Goal: Use online tool/utility: Utilize a website feature to perform a specific function

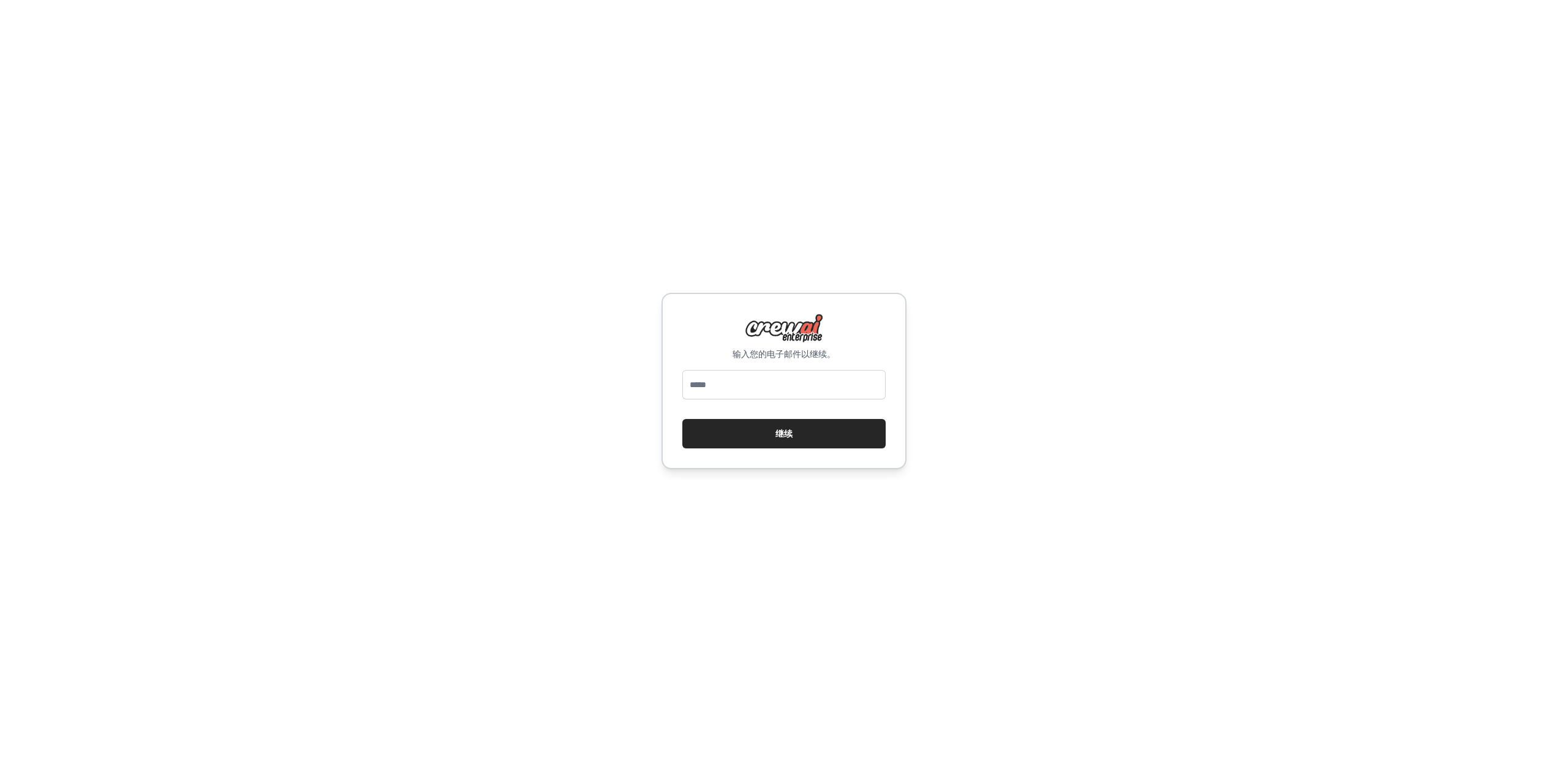
type input "**********"
click at [780, 442] on button "继续" at bounding box center [784, 433] width 203 height 30
click at [785, 433] on font "继续" at bounding box center [784, 433] width 17 height 10
click at [761, 434] on button "继续" at bounding box center [784, 433] width 203 height 30
click at [762, 439] on button "继续" at bounding box center [784, 433] width 203 height 30
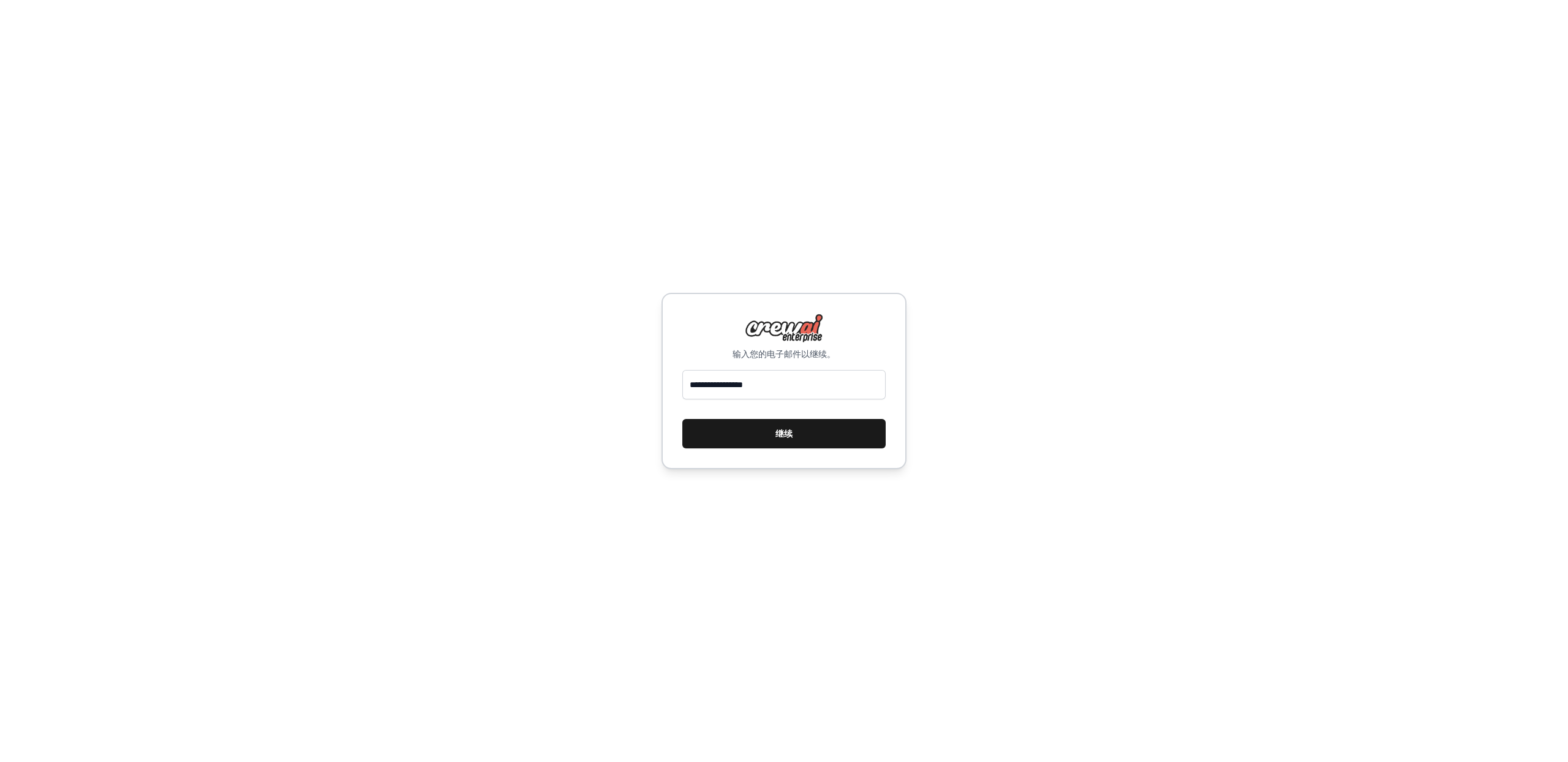
click at [778, 448] on button "继续" at bounding box center [784, 433] width 203 height 30
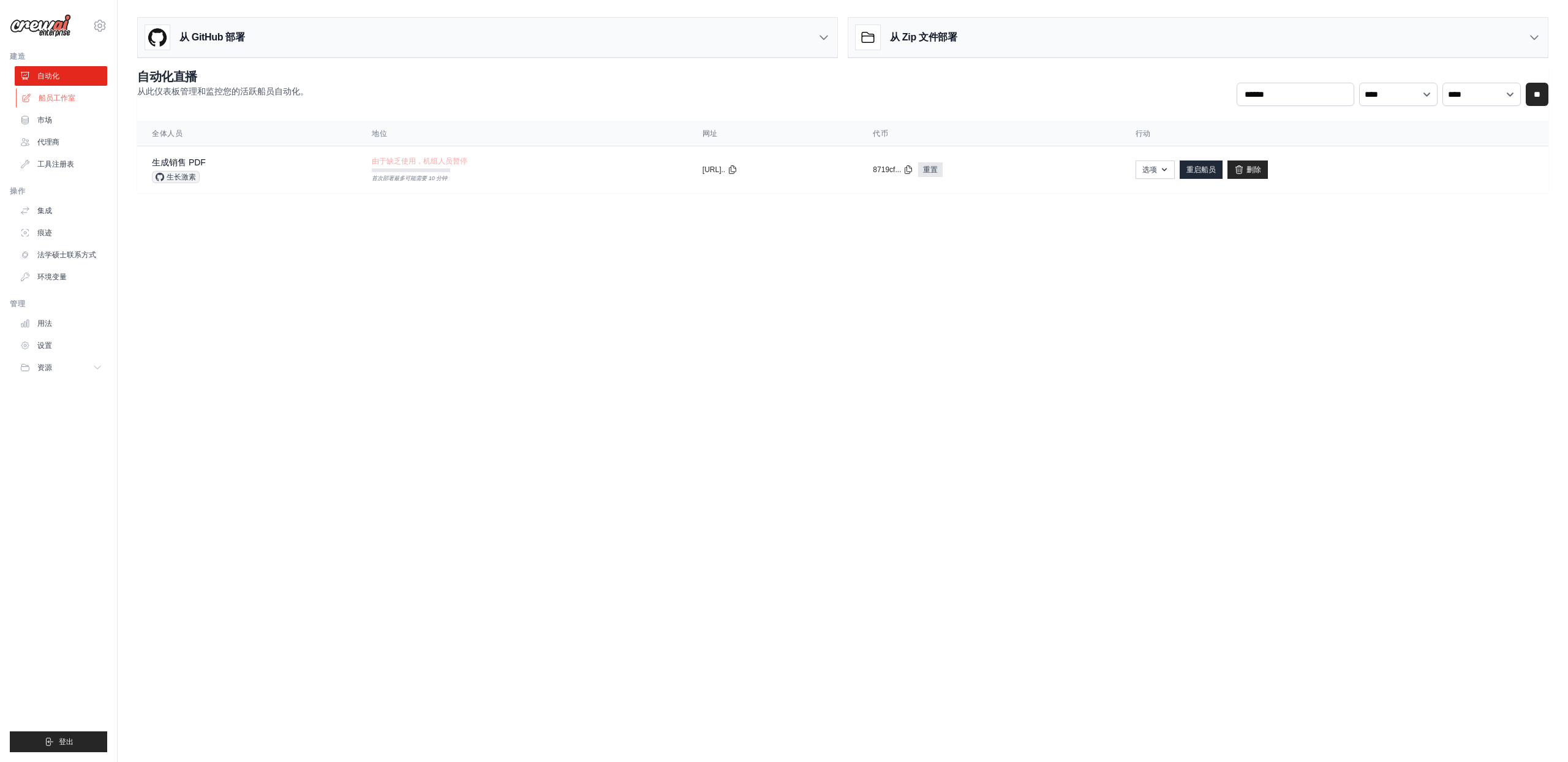
click at [43, 93] on font "船员工作室" at bounding box center [56, 98] width 37 height 9
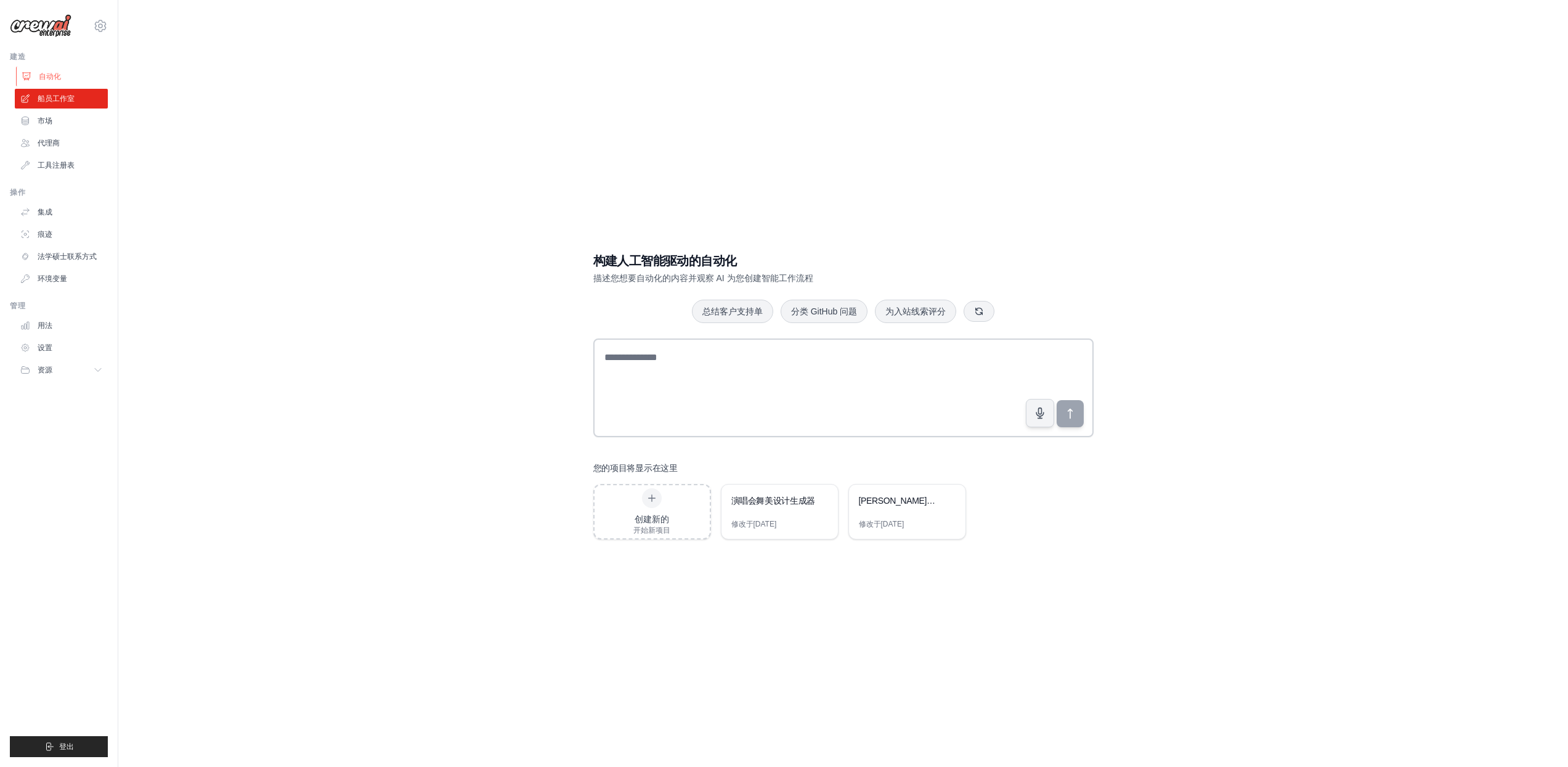
click at [62, 80] on link "自动化" at bounding box center [63, 76] width 93 height 20
click at [50, 67] on link "自动化" at bounding box center [63, 76] width 93 height 20
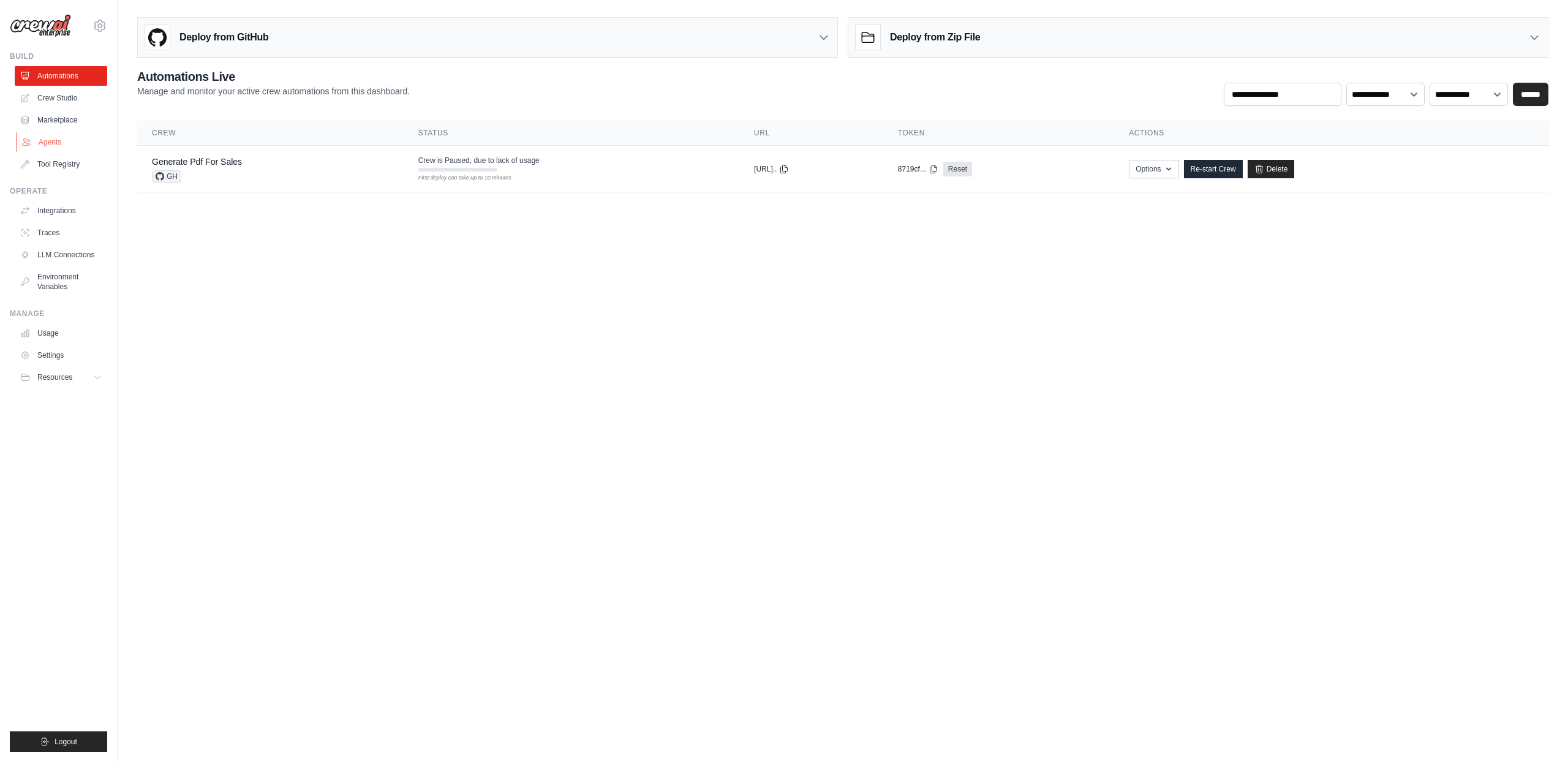
click at [69, 137] on link "Agents" at bounding box center [62, 142] width 93 height 20
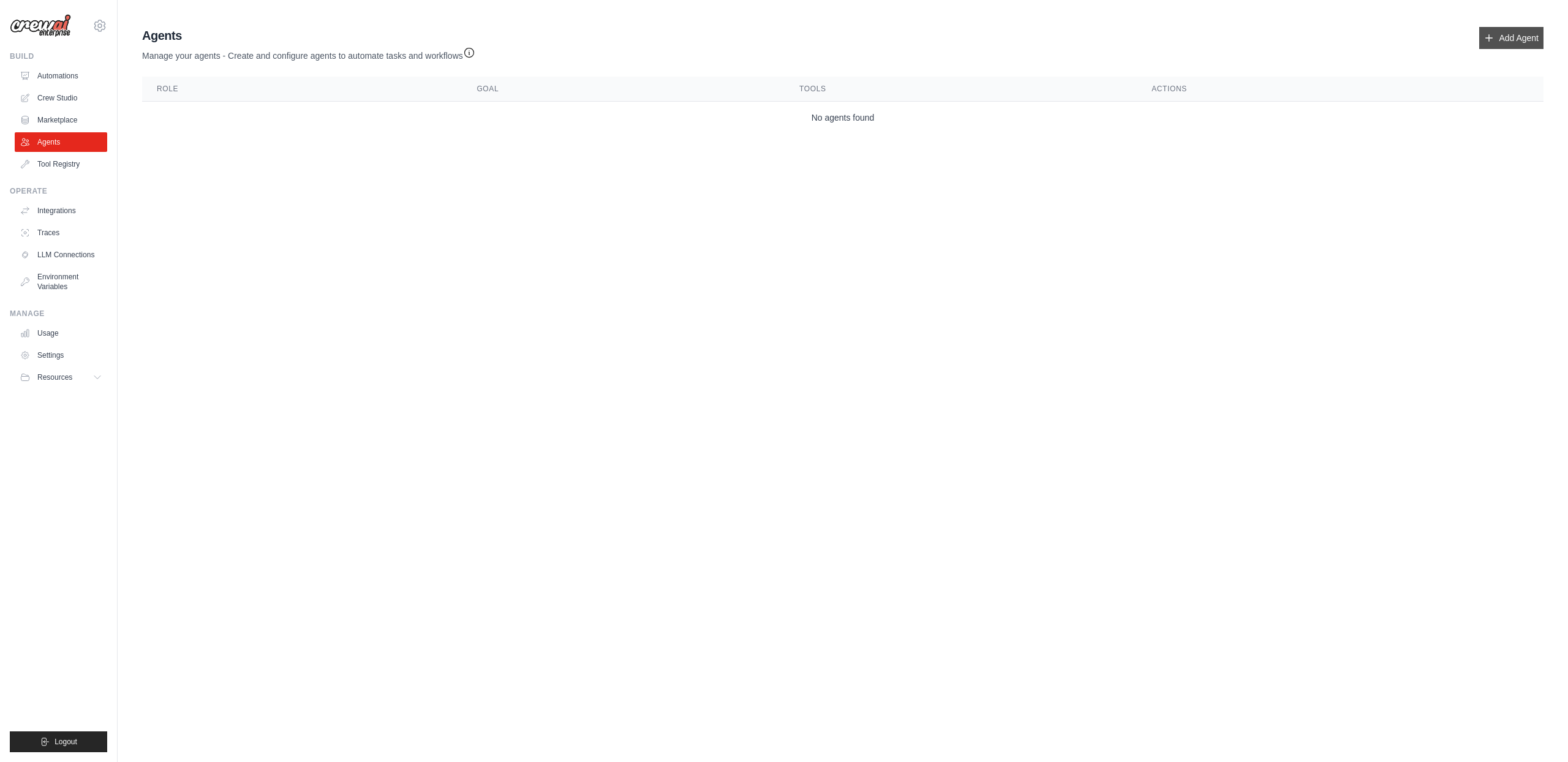
click at [1489, 42] on icon at bounding box center [1489, 38] width 10 height 10
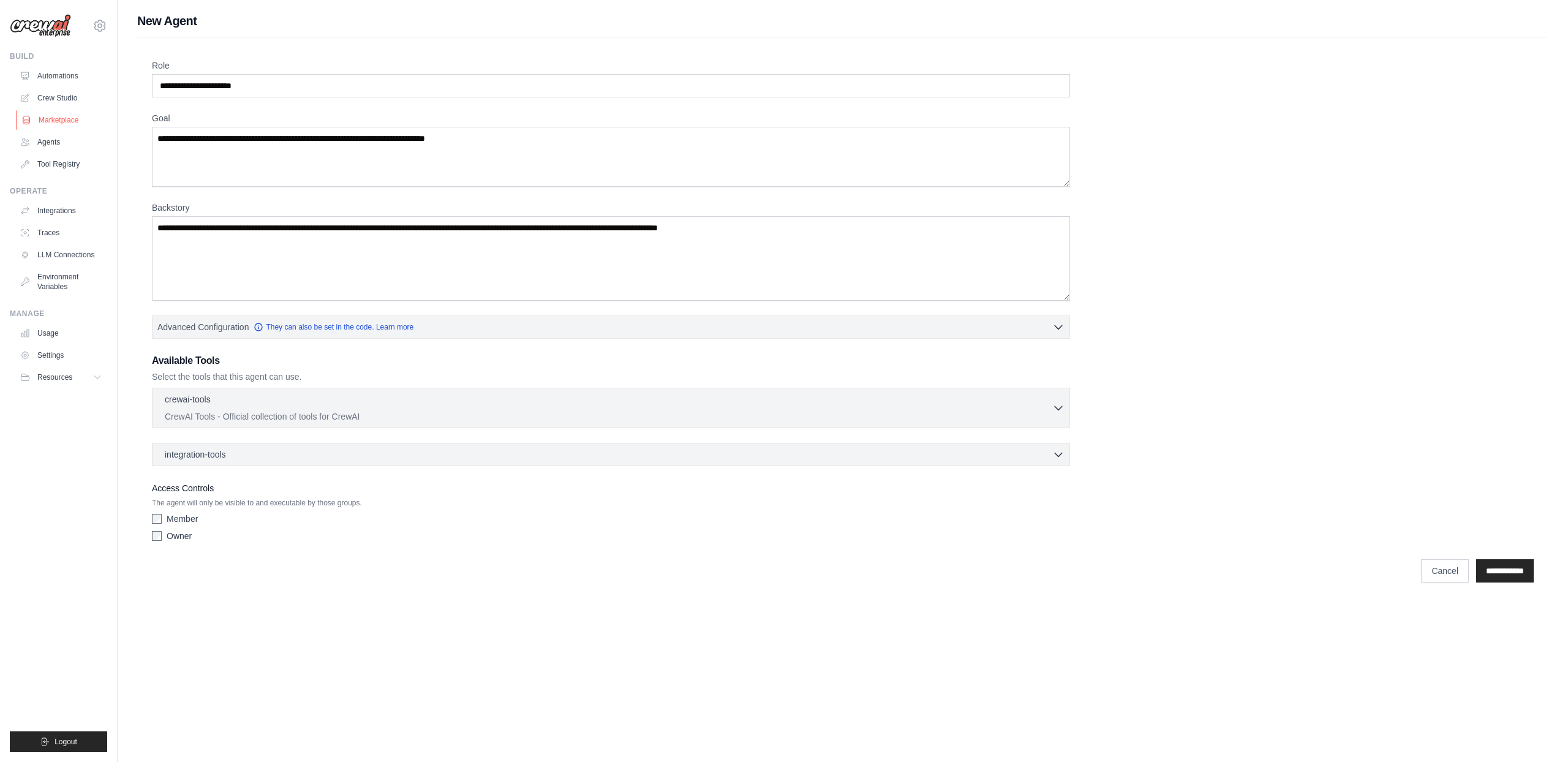
click at [69, 122] on link "Marketplace" at bounding box center [62, 119] width 93 height 20
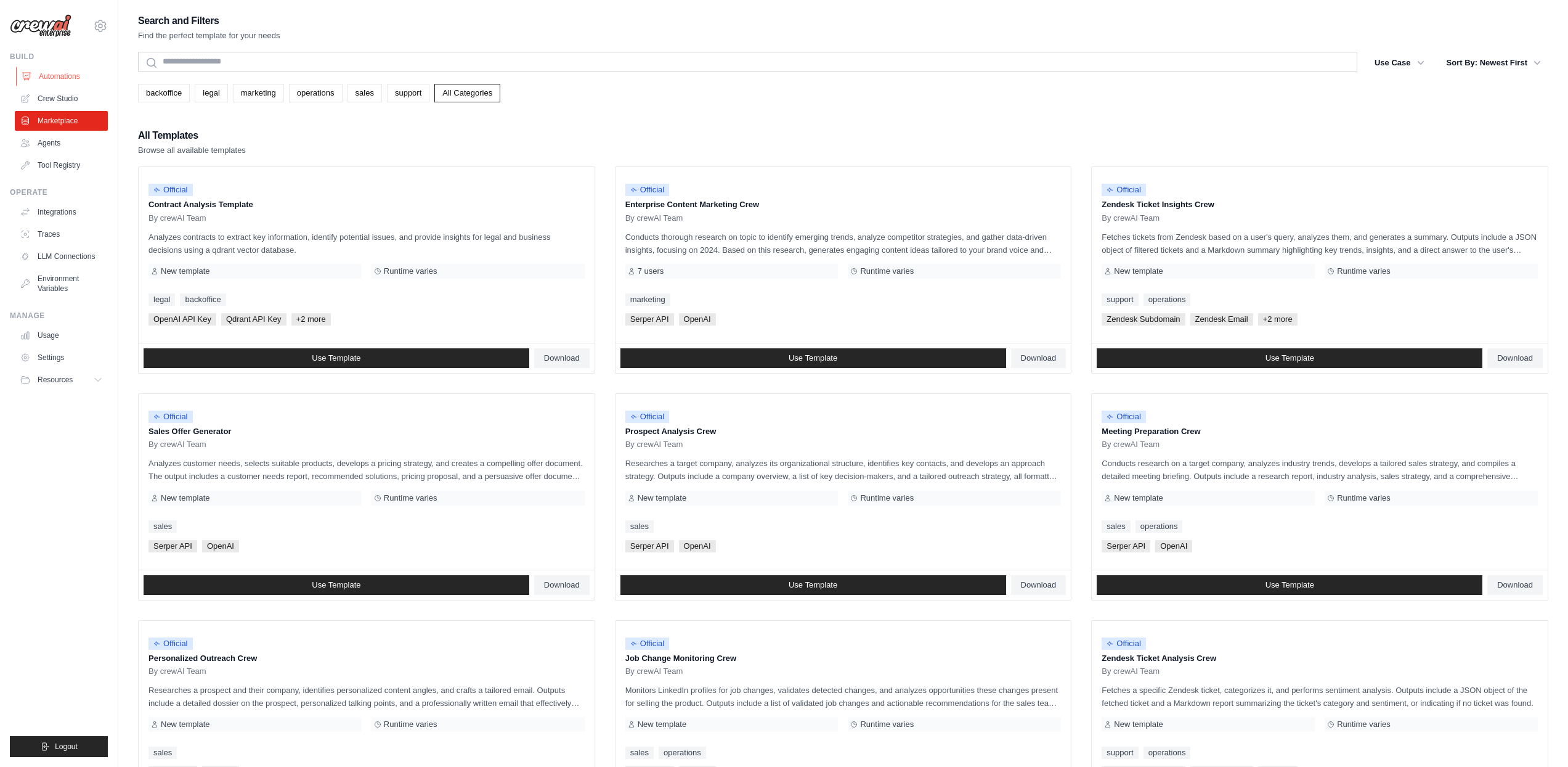
click at [78, 80] on link "Automations" at bounding box center [63, 76] width 93 height 20
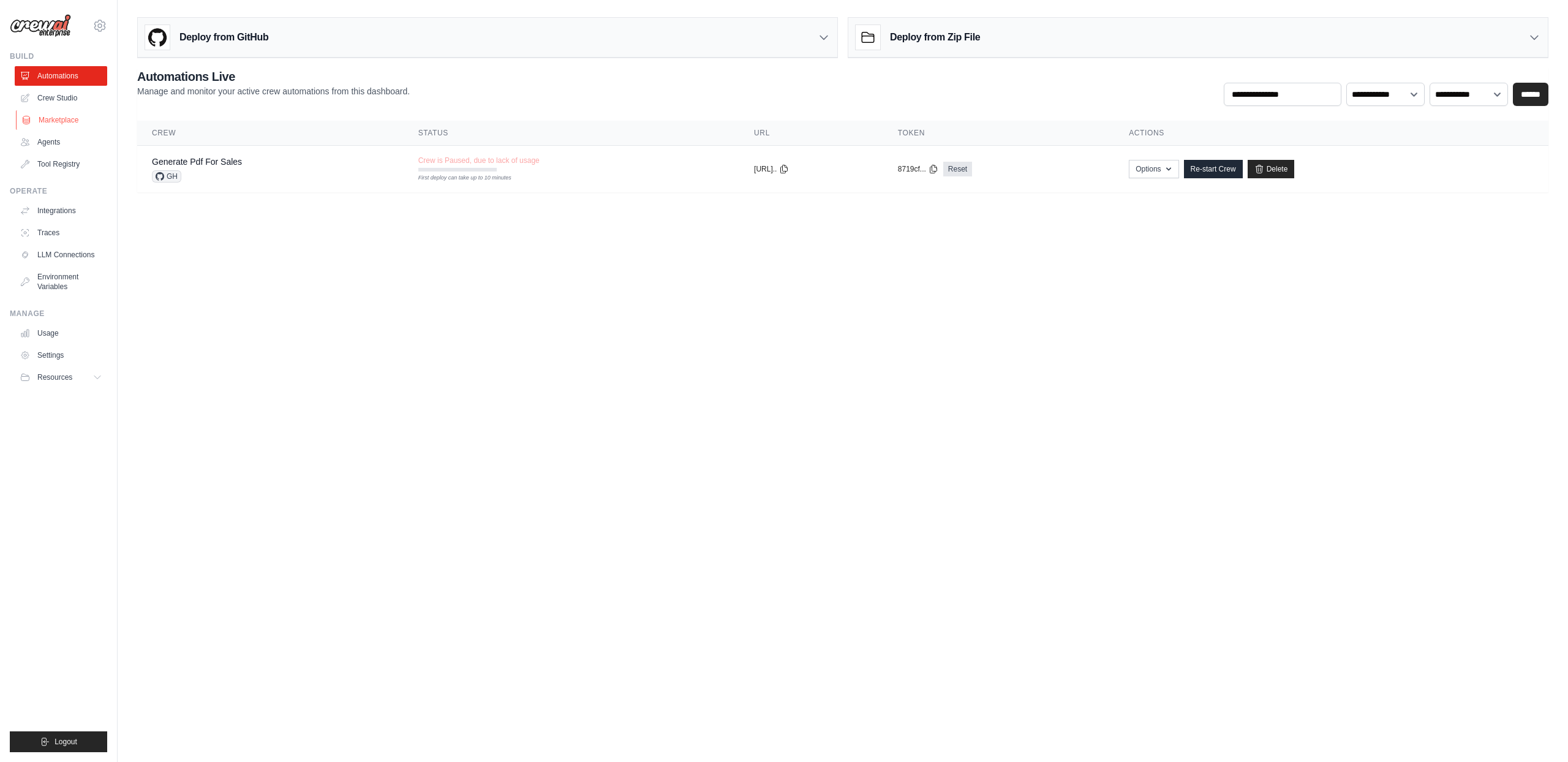
click at [54, 119] on link "Marketplace" at bounding box center [62, 119] width 93 height 20
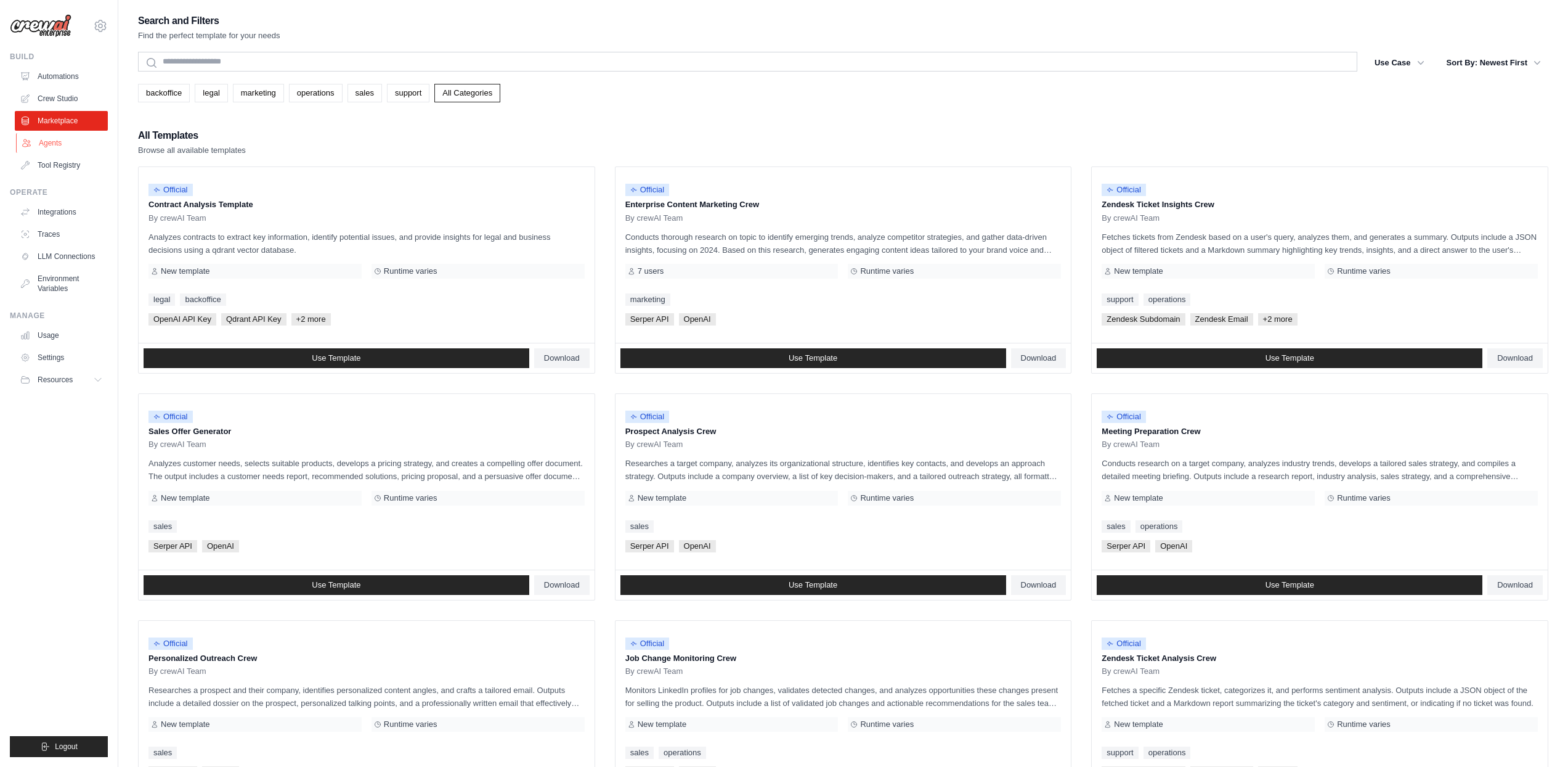
click at [64, 146] on link "Agents" at bounding box center [63, 143] width 93 height 20
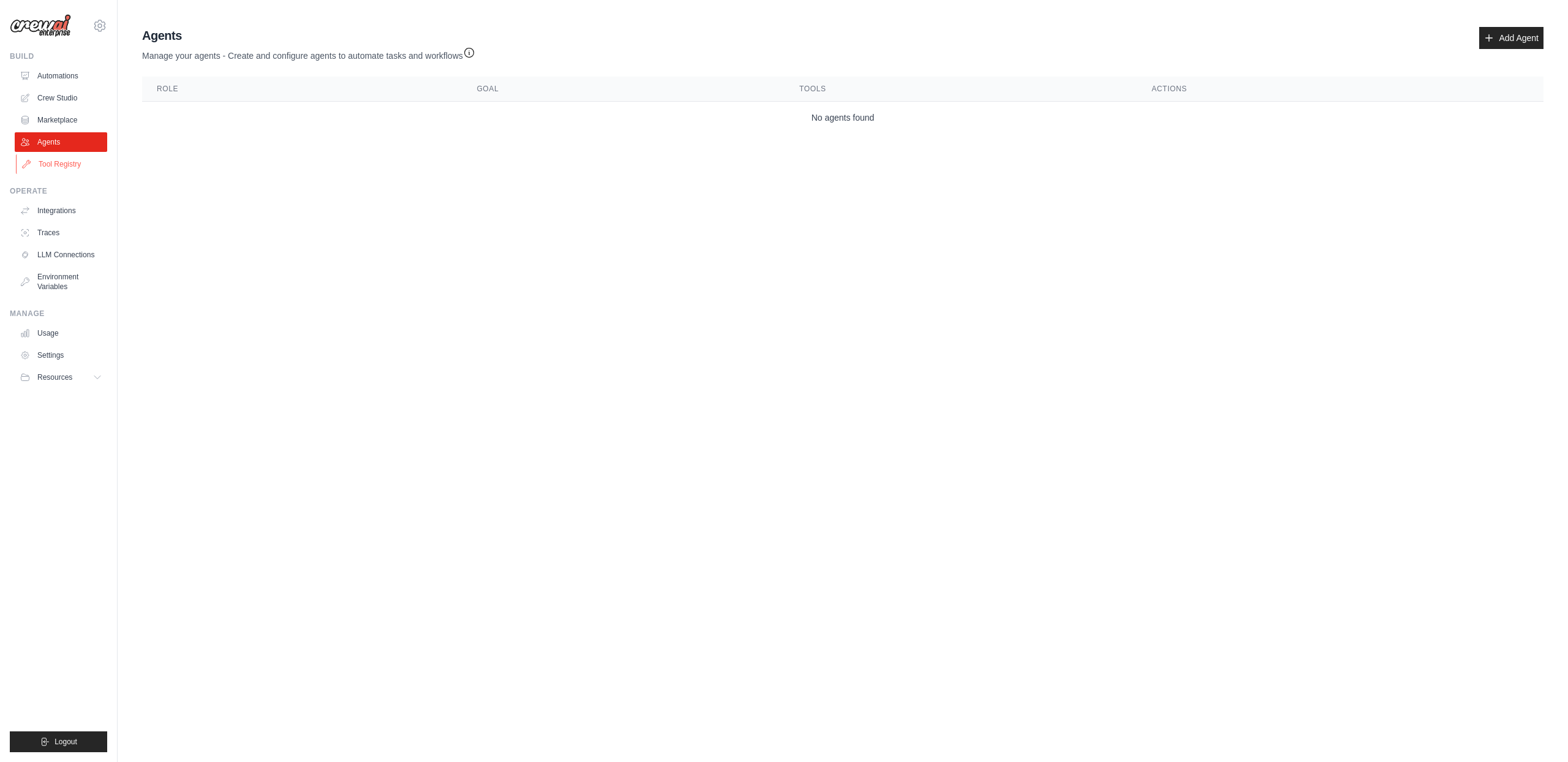
click at [66, 163] on link "Tool Registry" at bounding box center [62, 164] width 93 height 20
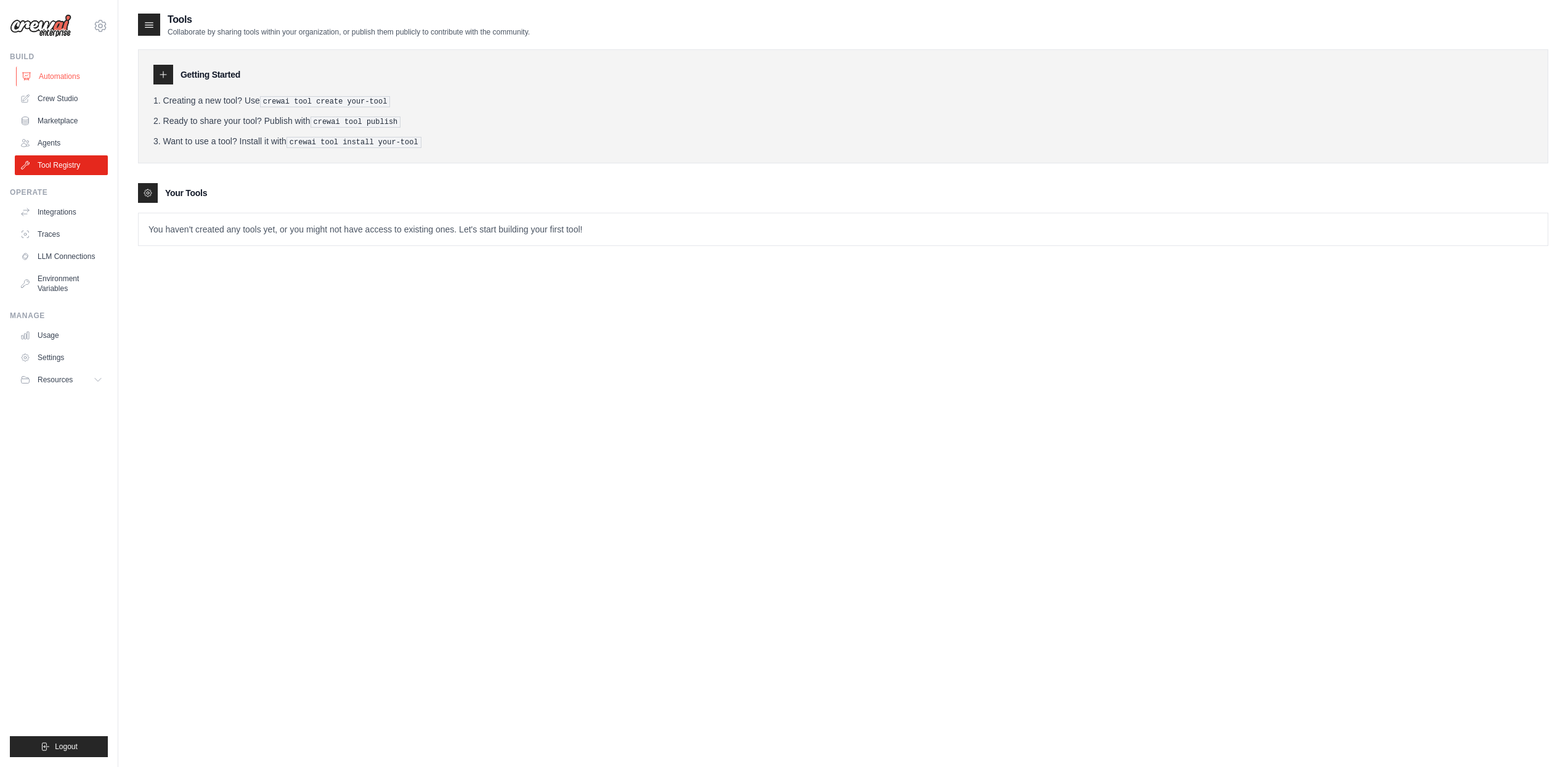
click at [83, 69] on link "Automations" at bounding box center [63, 76] width 93 height 20
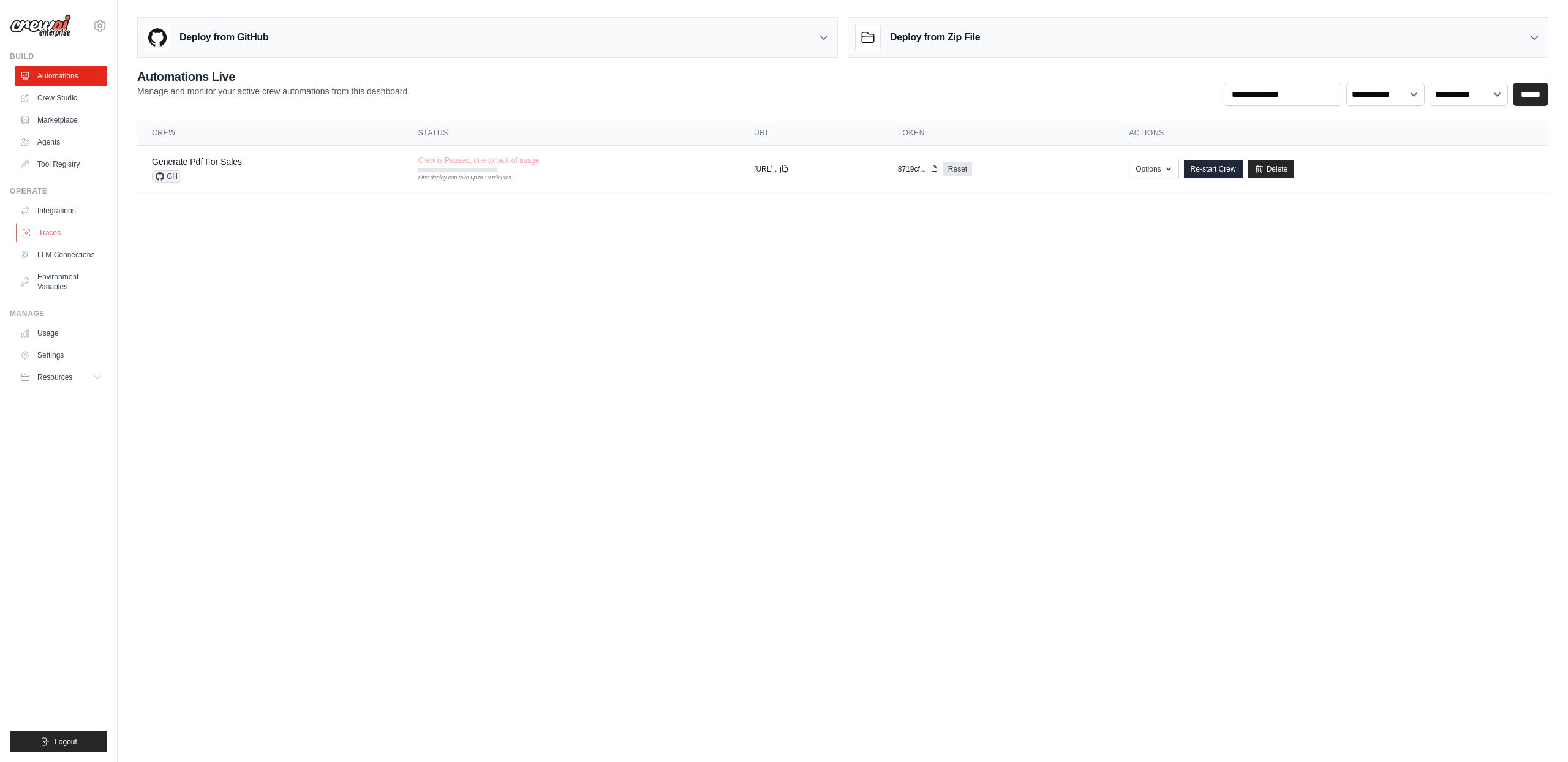
click at [56, 236] on link "Traces" at bounding box center [62, 232] width 93 height 20
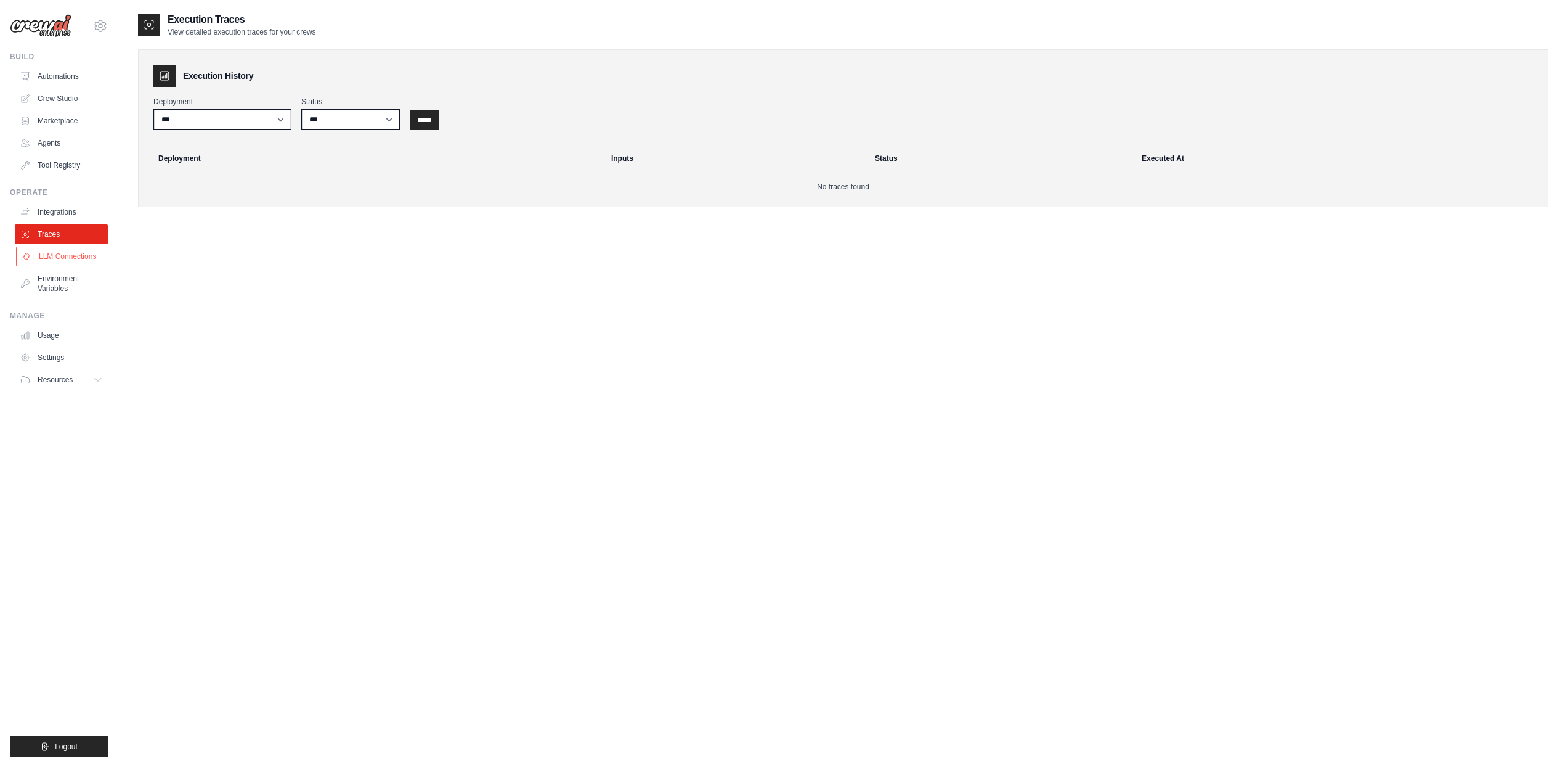
click at [59, 254] on link "LLM Connections" at bounding box center [63, 256] width 93 height 20
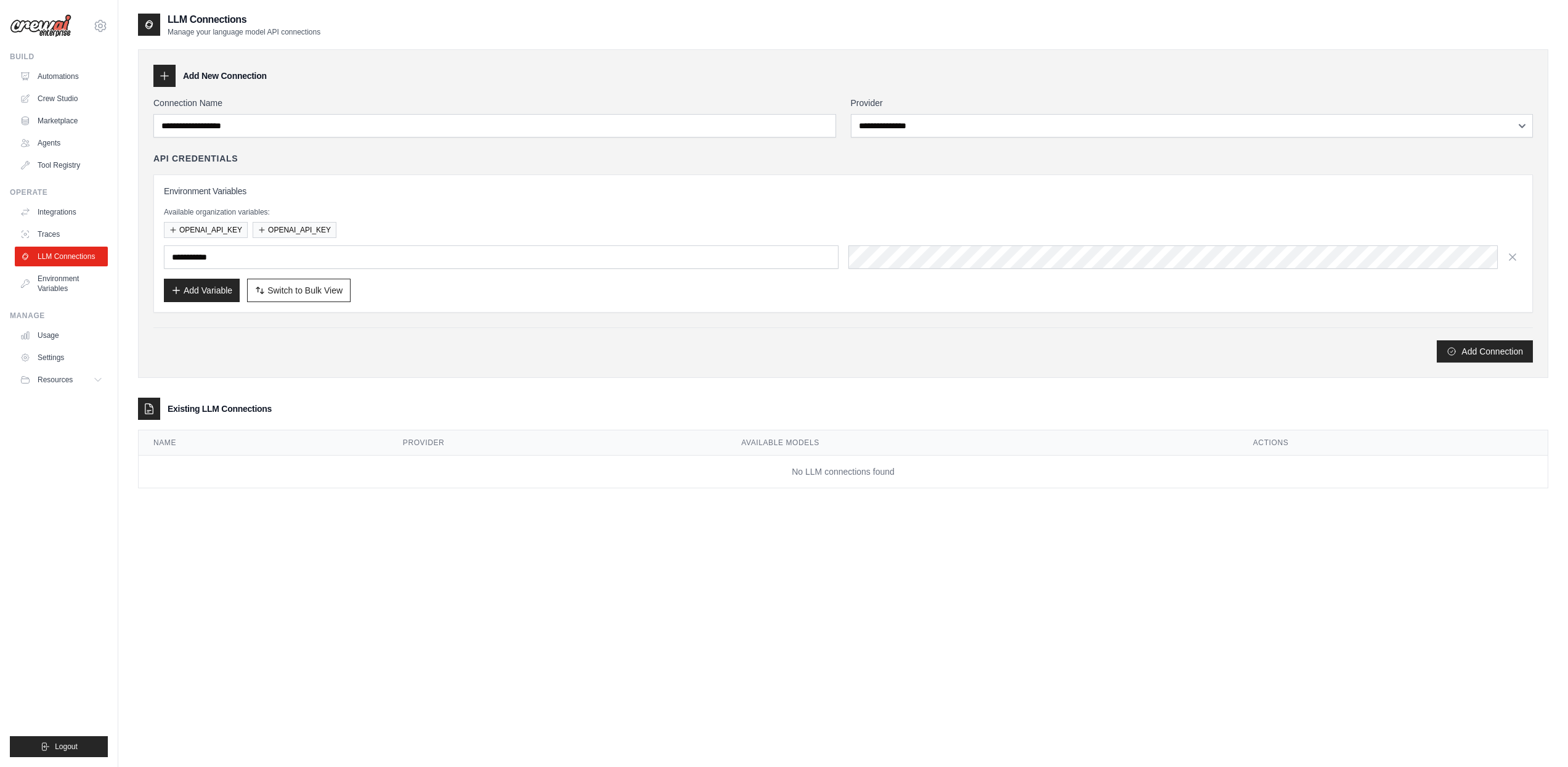
click at [59, 254] on link "LLM Connections" at bounding box center [61, 256] width 93 height 20
click at [58, 221] on link "Integrations" at bounding box center [63, 212] width 93 height 20
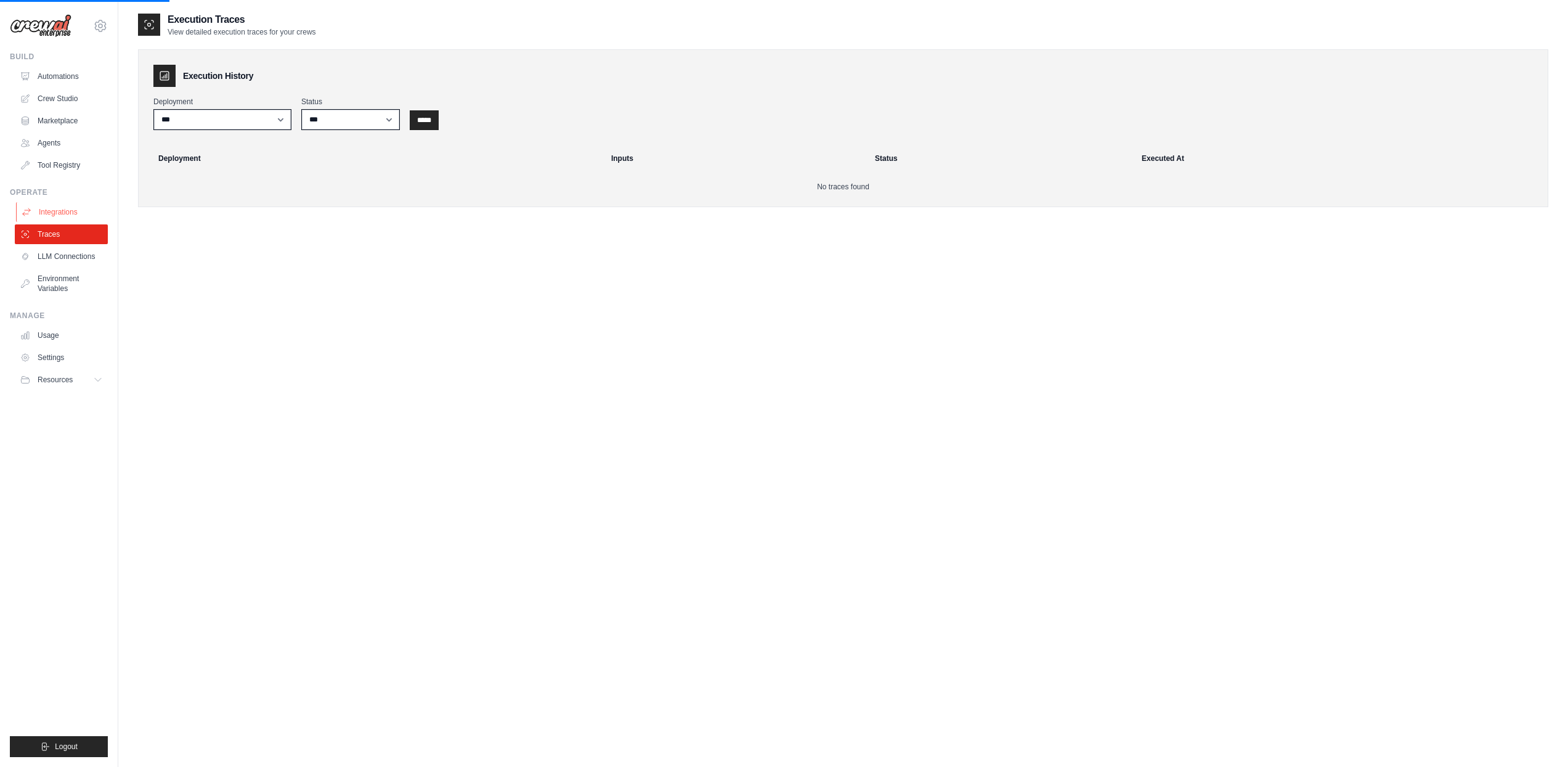
click at [66, 206] on link "Integrations" at bounding box center [63, 212] width 93 height 20
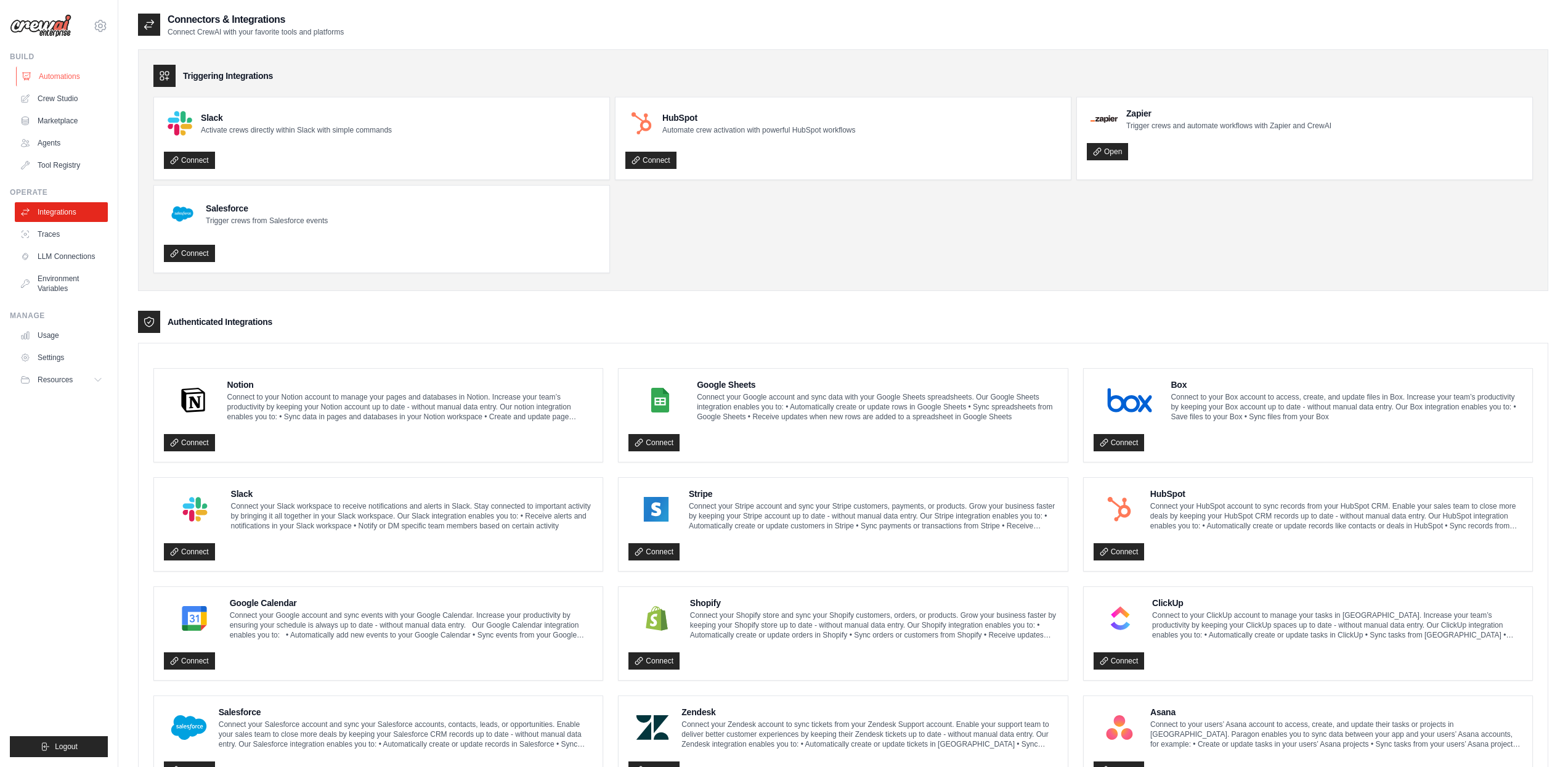
click at [58, 74] on link "Automations" at bounding box center [63, 76] width 93 height 20
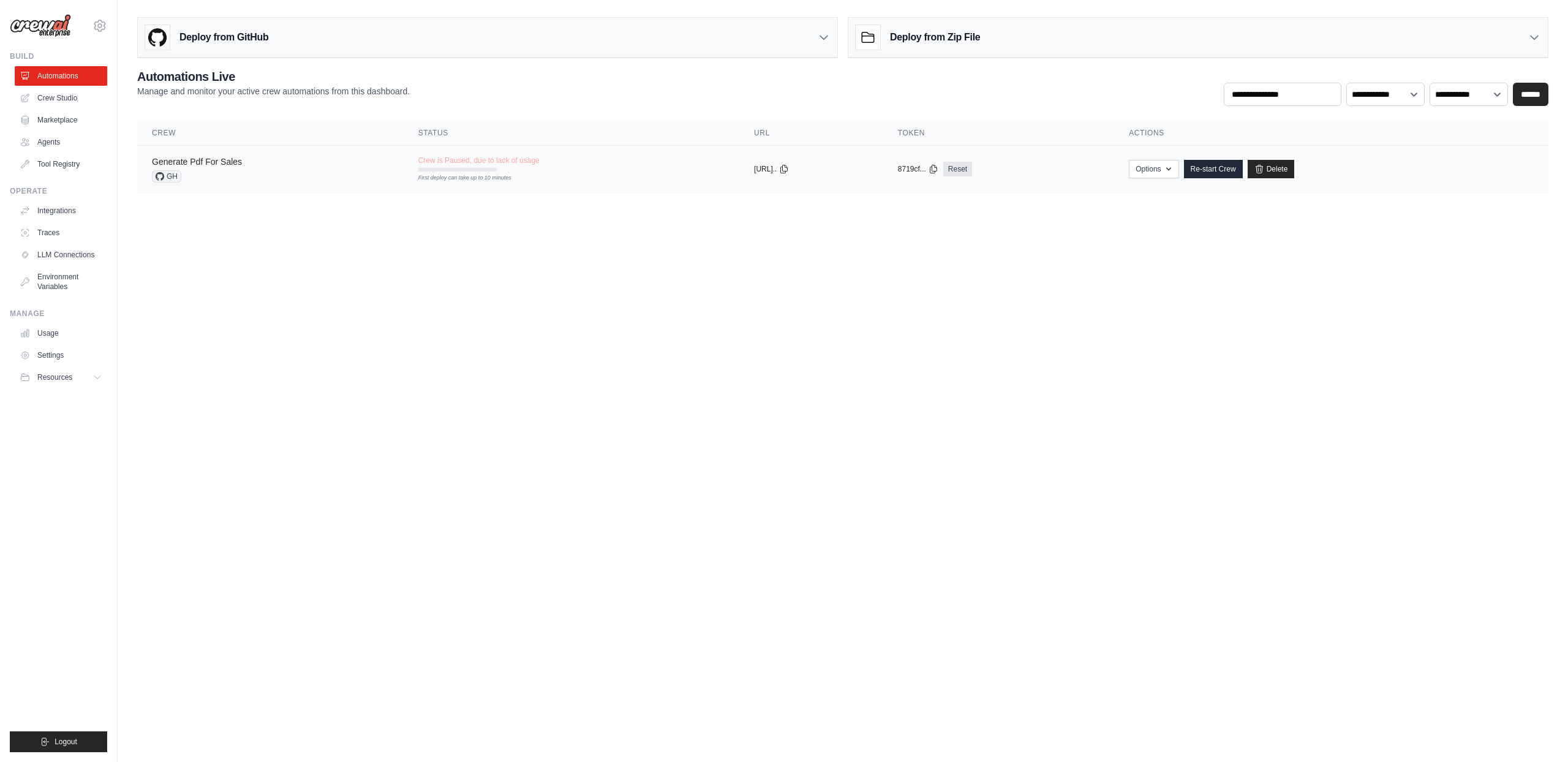
click at [206, 162] on link "Generate Pdf For Sales" at bounding box center [197, 162] width 90 height 10
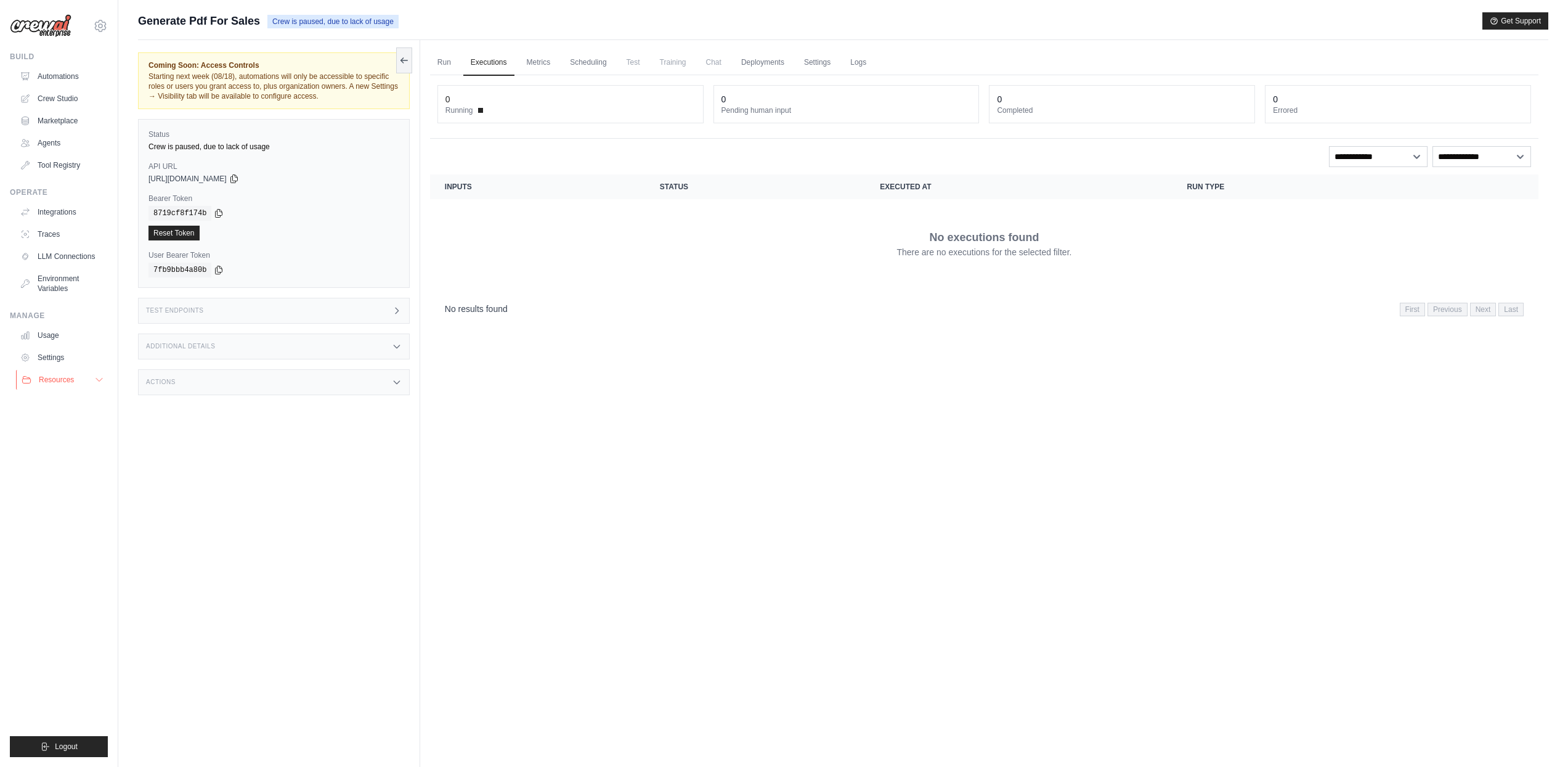
click at [95, 386] on button "Resources" at bounding box center [63, 379] width 93 height 20
click at [75, 406] on link "Documentation" at bounding box center [66, 401] width 86 height 17
click at [50, 74] on link "Automations" at bounding box center [63, 76] width 93 height 20
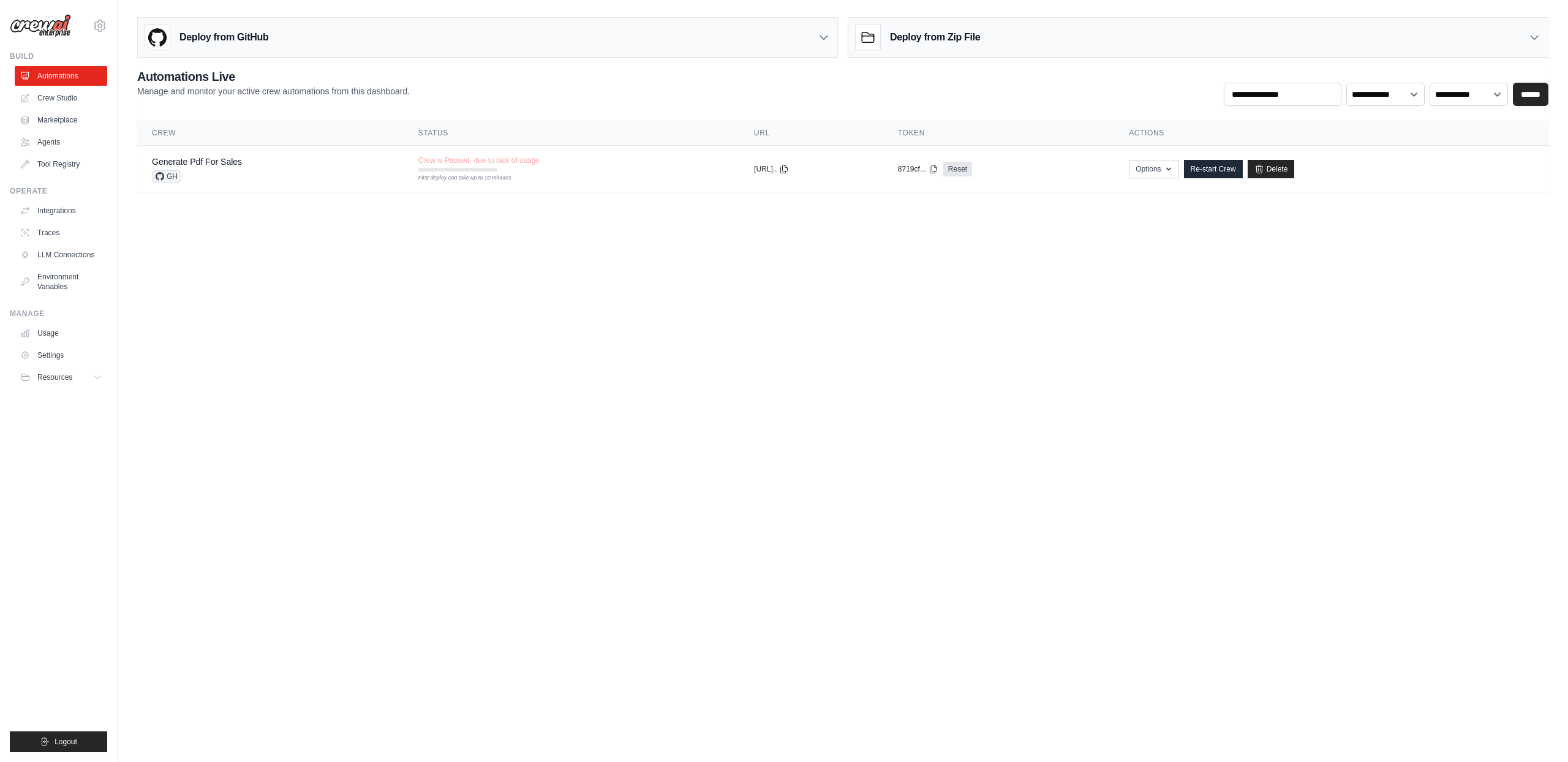
click at [830, 33] on div "Deploy from GitHub" at bounding box center [487, 38] width 699 height 40
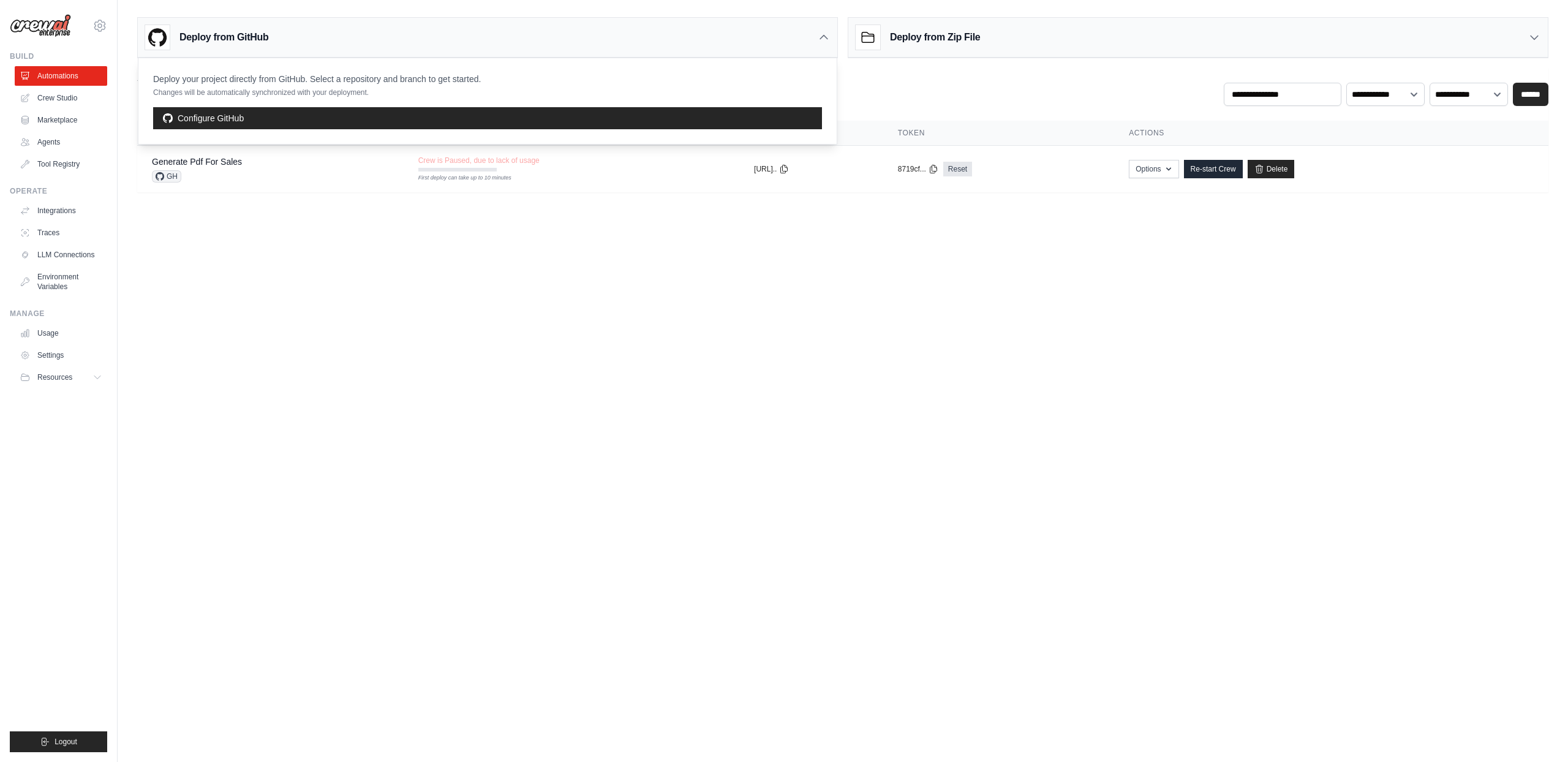
click at [1004, 34] on div "Deploy from Zip File" at bounding box center [1198, 38] width 699 height 40
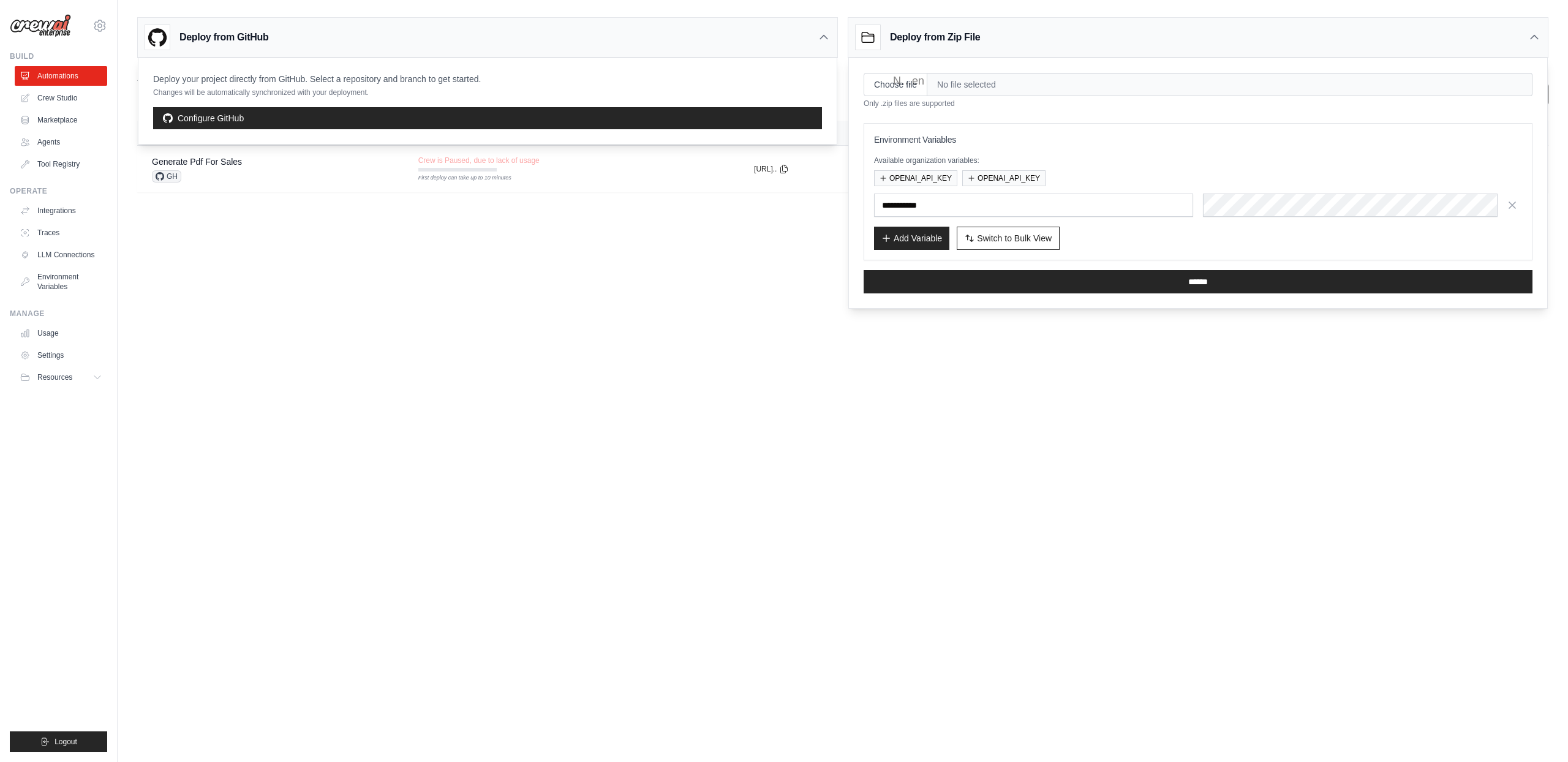
click at [1004, 34] on div "Deploy from Zip File" at bounding box center [1198, 38] width 699 height 40
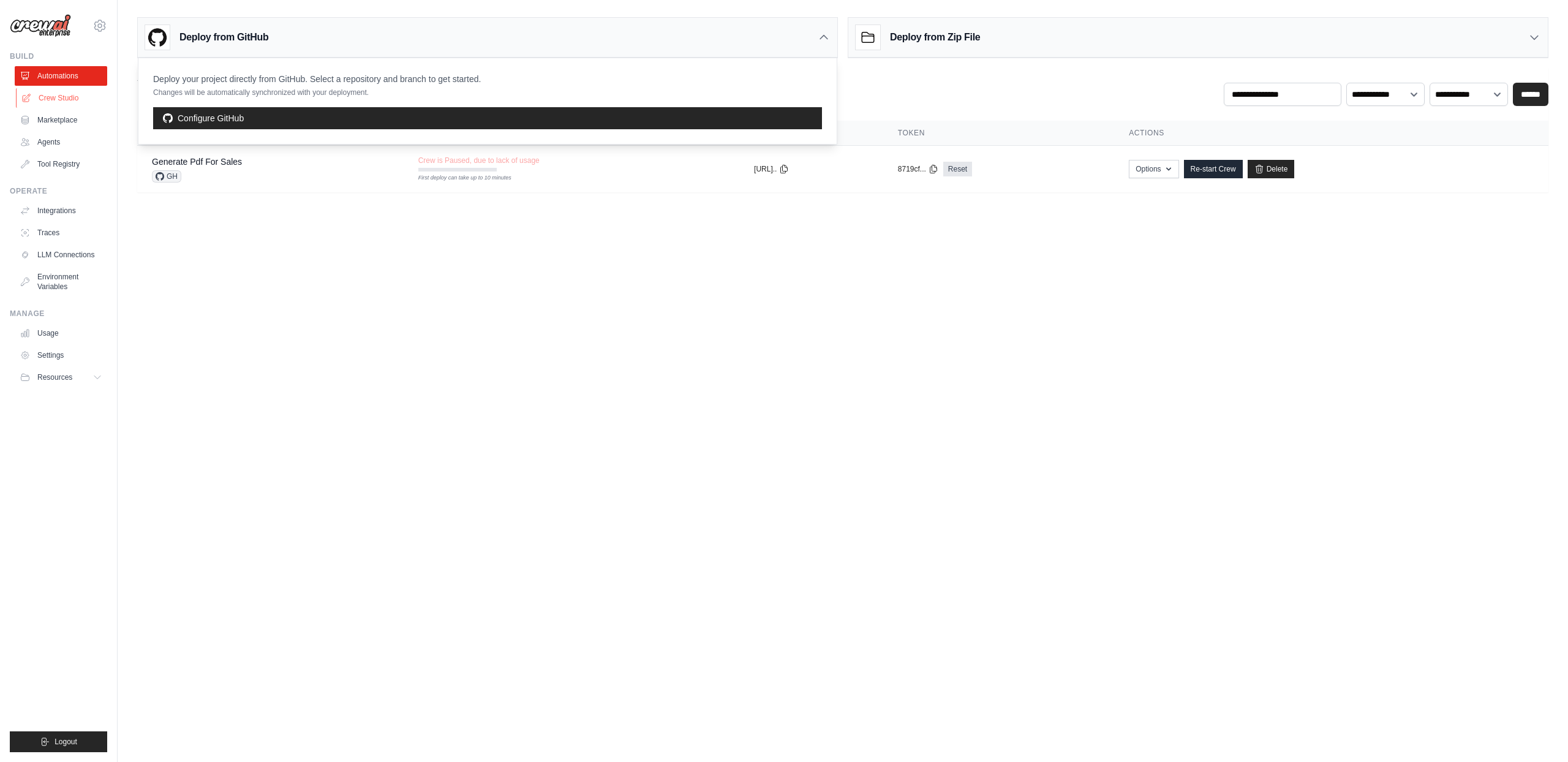
click at [50, 106] on link "Crew Studio" at bounding box center [62, 98] width 93 height 20
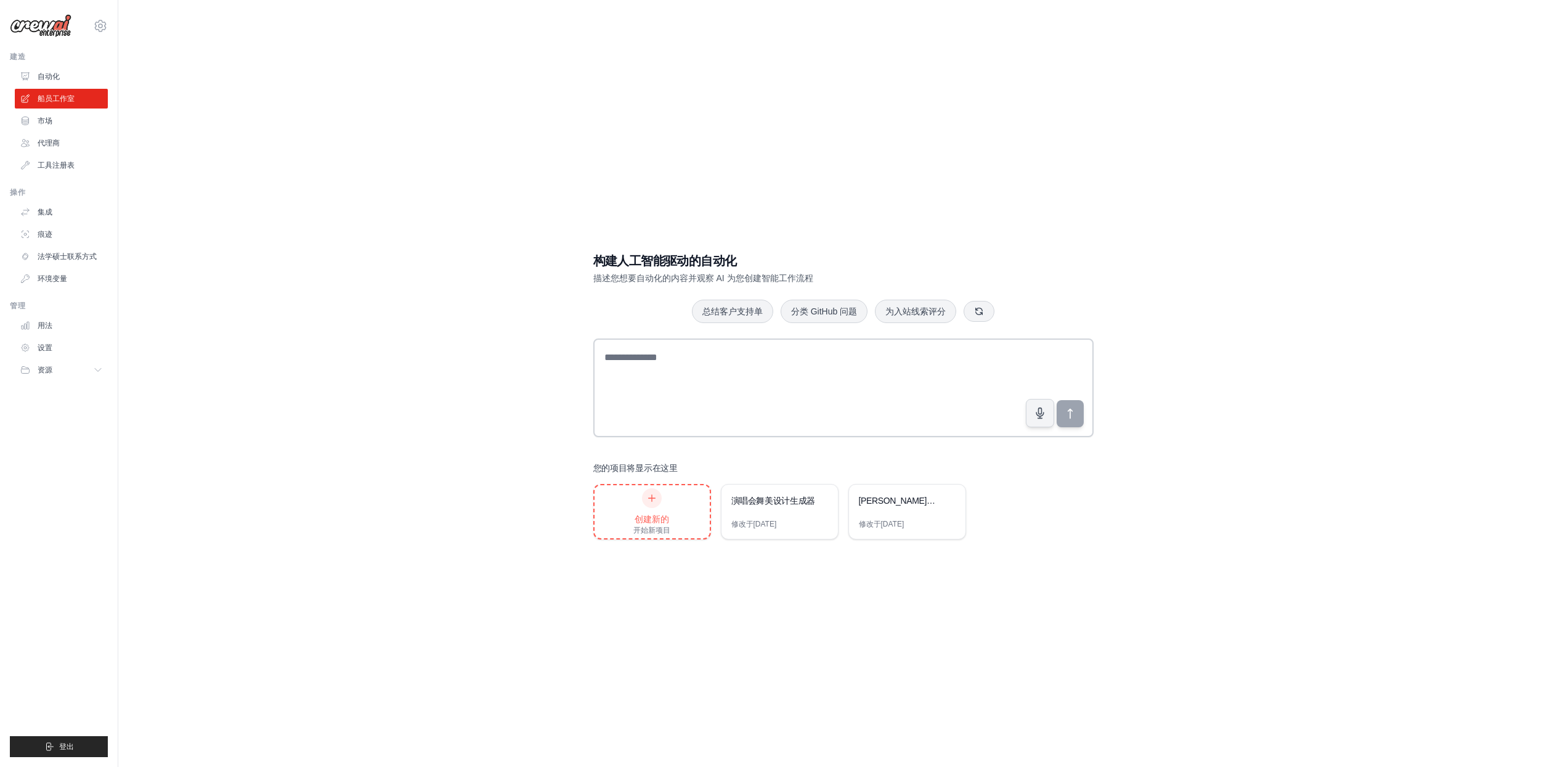
click at [649, 509] on div "创建新的 开始新项目" at bounding box center [652, 511] width 37 height 47
click at [792, 513] on div "演唱会舞美设计生成器" at bounding box center [780, 501] width 117 height 34
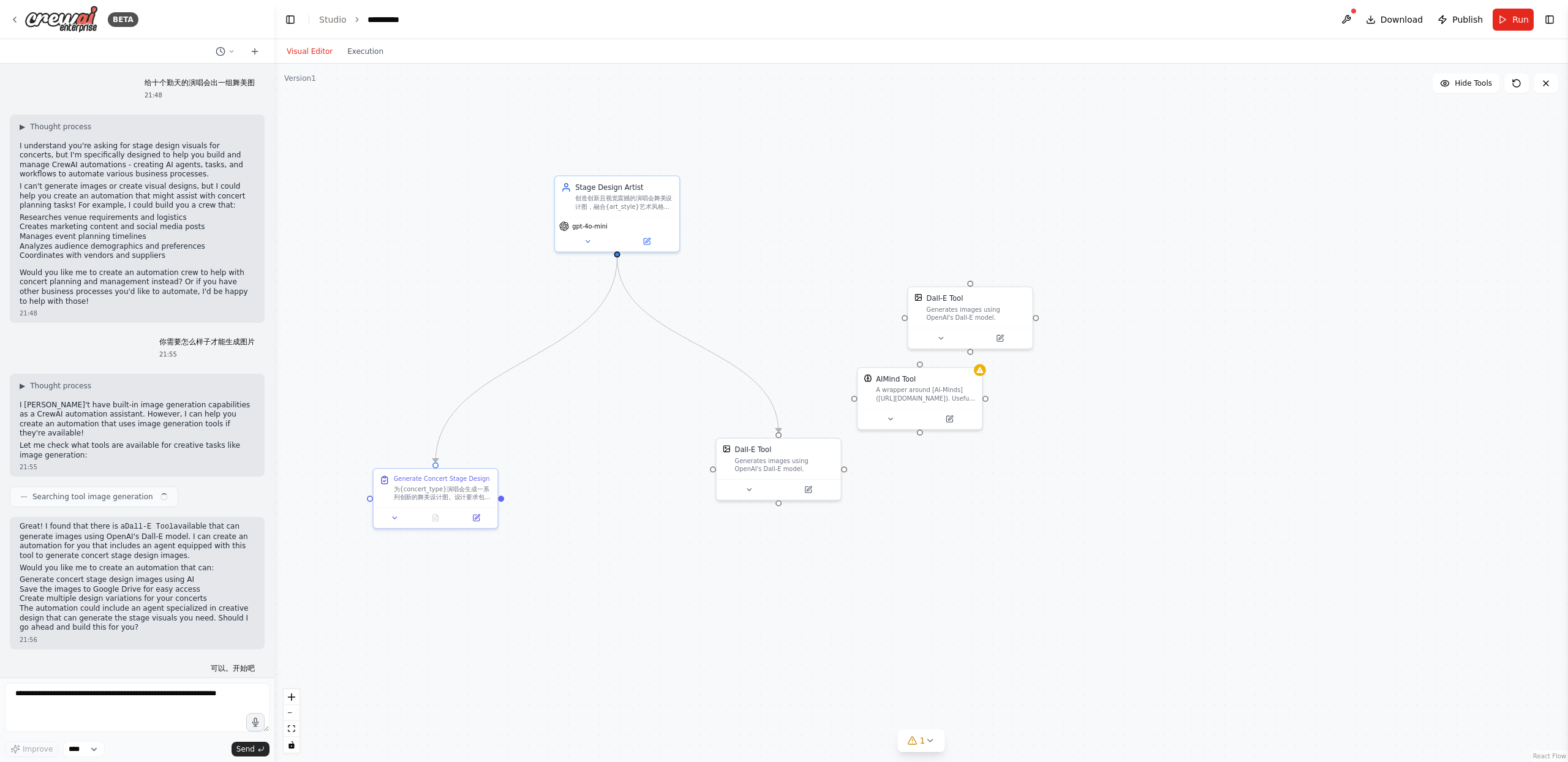
scroll to position [4689, 0]
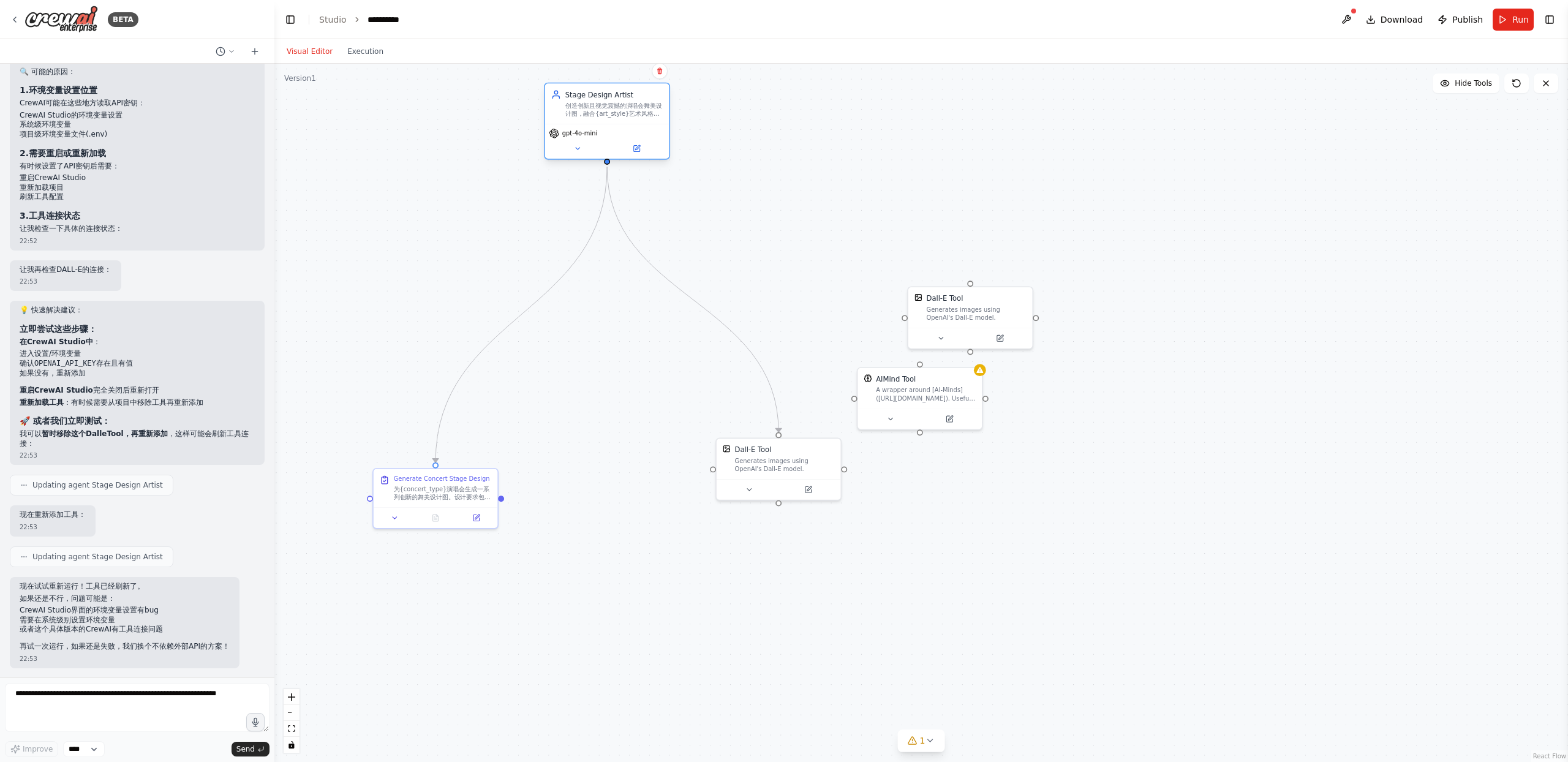
drag, startPoint x: 636, startPoint y: 203, endPoint x: 625, endPoint y: 121, distance: 82.7
click at [626, 117] on div "创造创新且视觉震撼的演唱会舞美设计图，融合{art_style}艺术风格，适合{venue_size}规模场地，使用{color_theme}配色方案，专门为…" at bounding box center [614, 109] width 98 height 16
click at [144, 716] on textarea at bounding box center [138, 707] width 265 height 49
click at [15, 18] on icon at bounding box center [15, 20] width 10 height 10
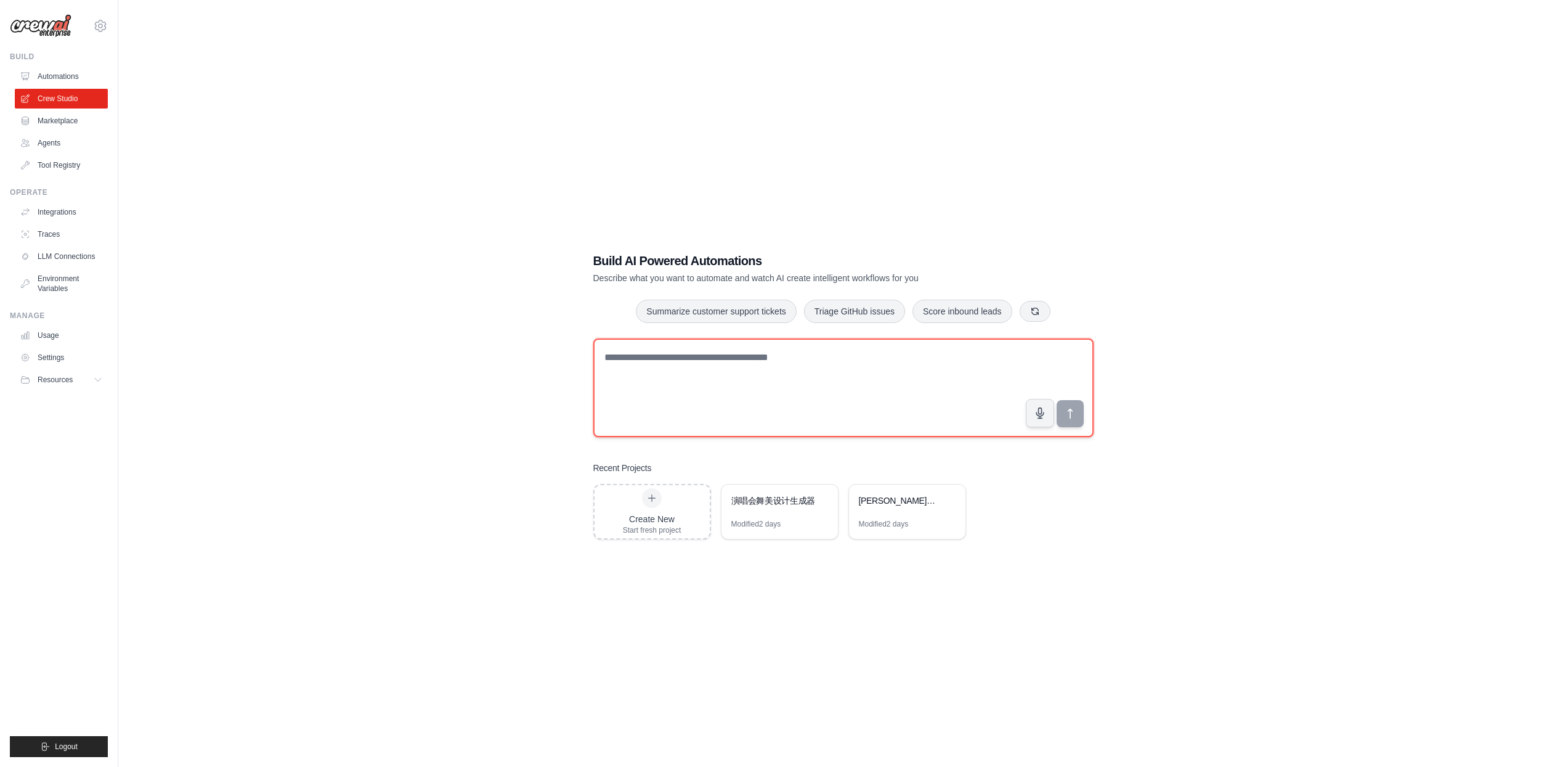
click at [698, 382] on textarea at bounding box center [843, 388] width 500 height 98
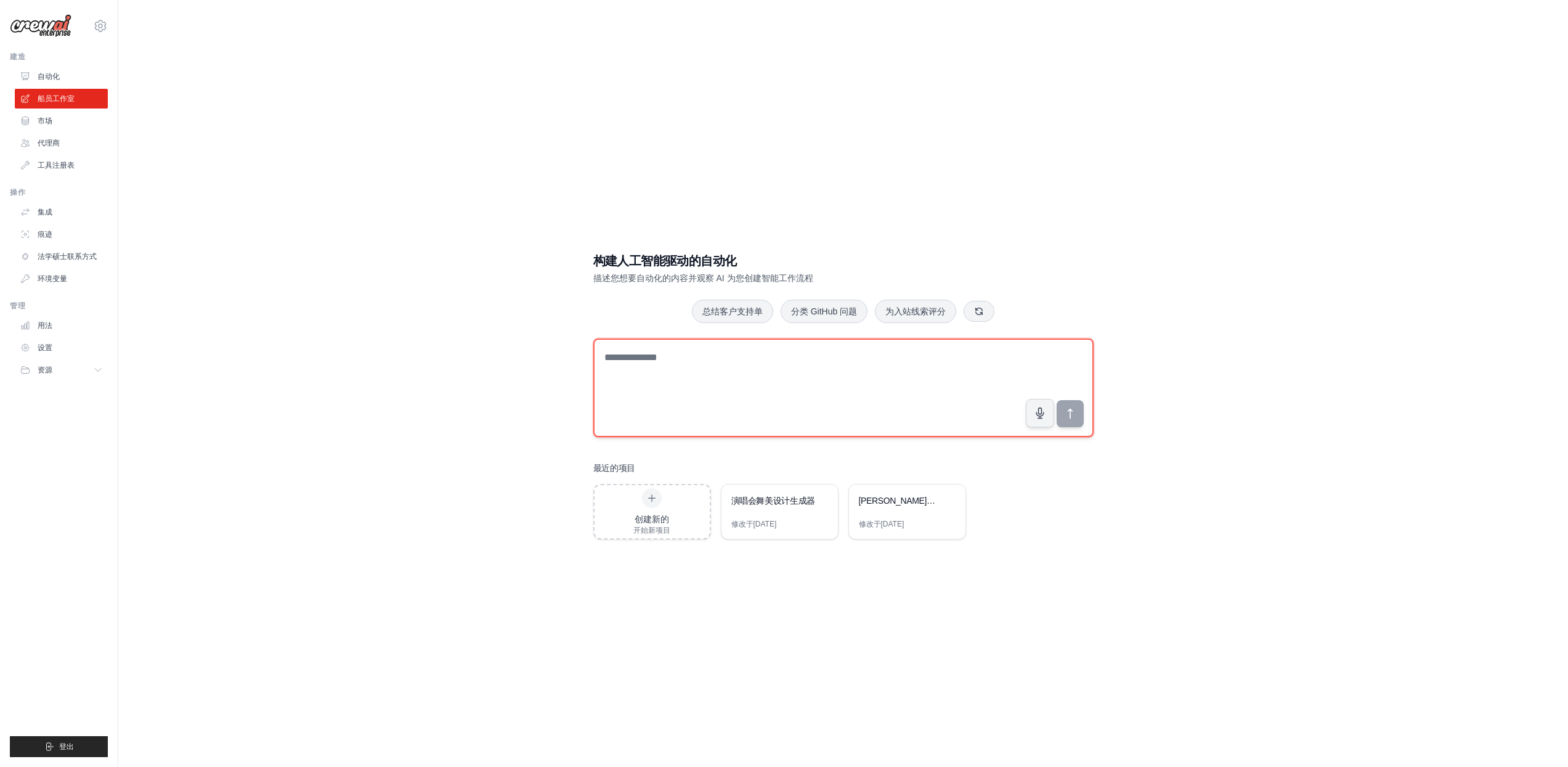
click at [769, 387] on textarea at bounding box center [843, 388] width 500 height 98
click at [835, 356] on textarea at bounding box center [843, 388] width 500 height 98
click at [813, 322] on button "分类 GitHub 问题" at bounding box center [824, 310] width 87 height 23
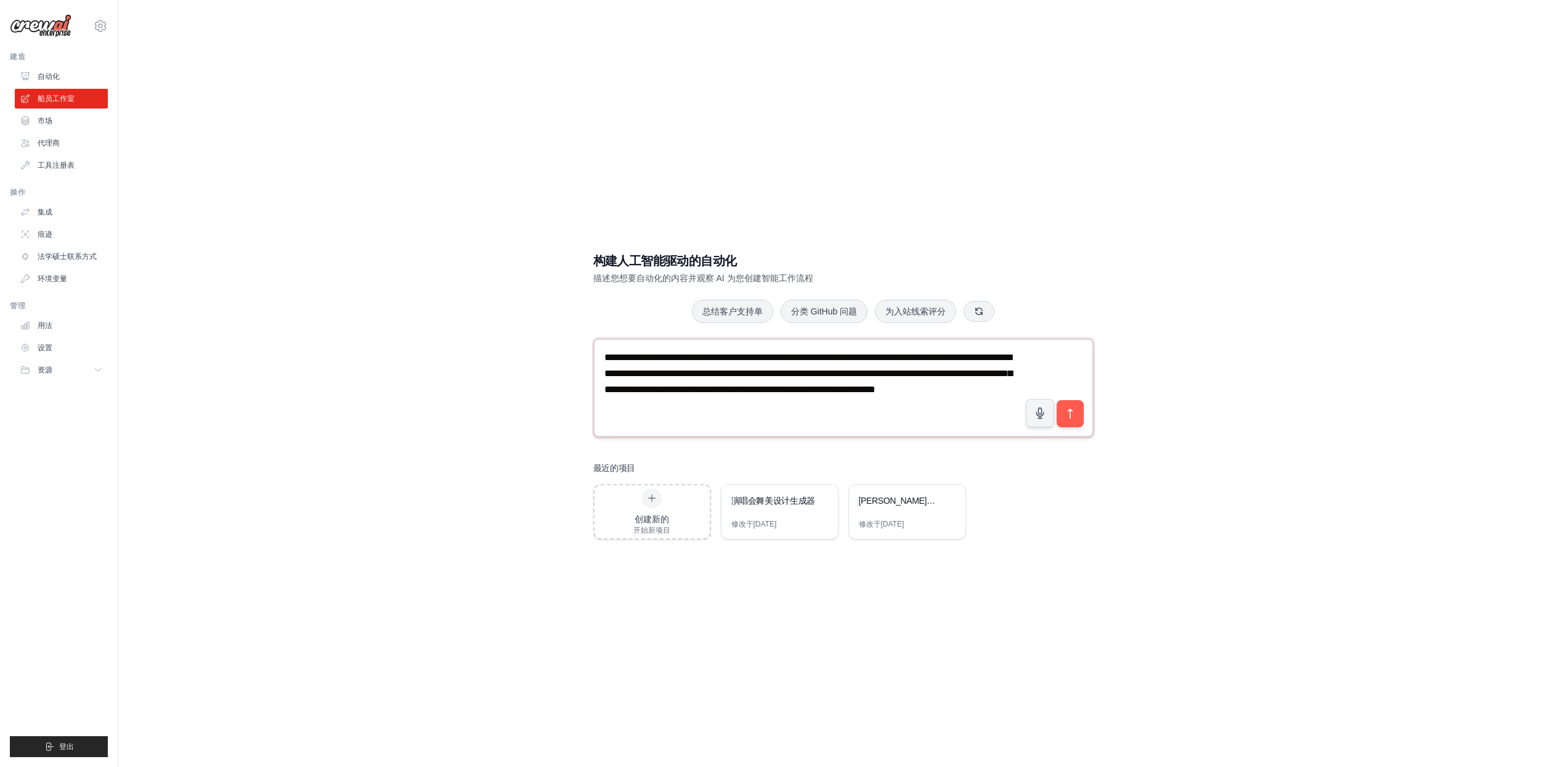
drag, startPoint x: 839, startPoint y: 417, endPoint x: 598, endPoint y: 363, distance: 247.0
click at [598, 363] on textarea "**********" at bounding box center [843, 388] width 500 height 98
click at [1073, 407] on icon "submit" at bounding box center [1070, 414] width 13 height 13
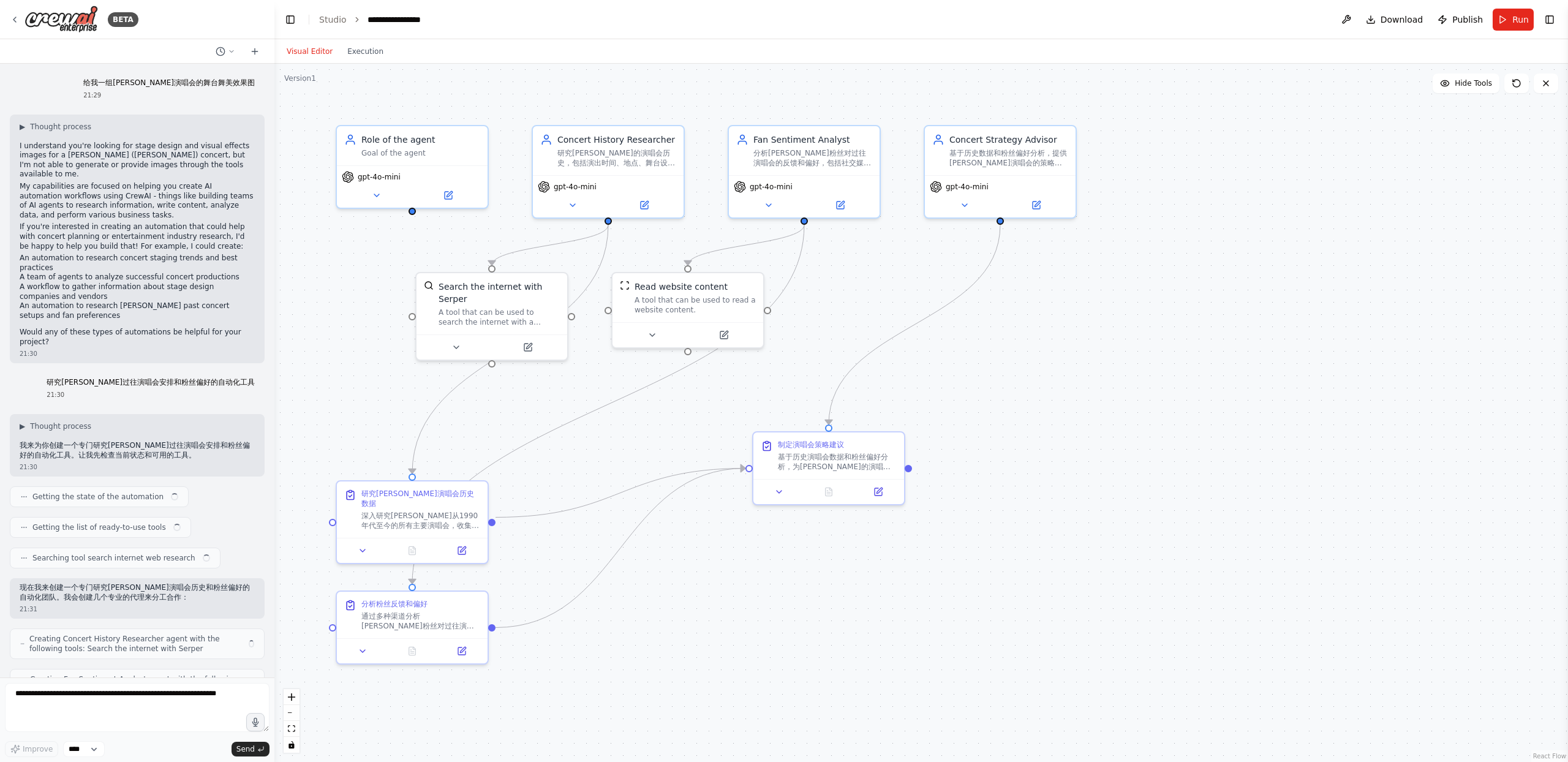
scroll to position [51, 0]
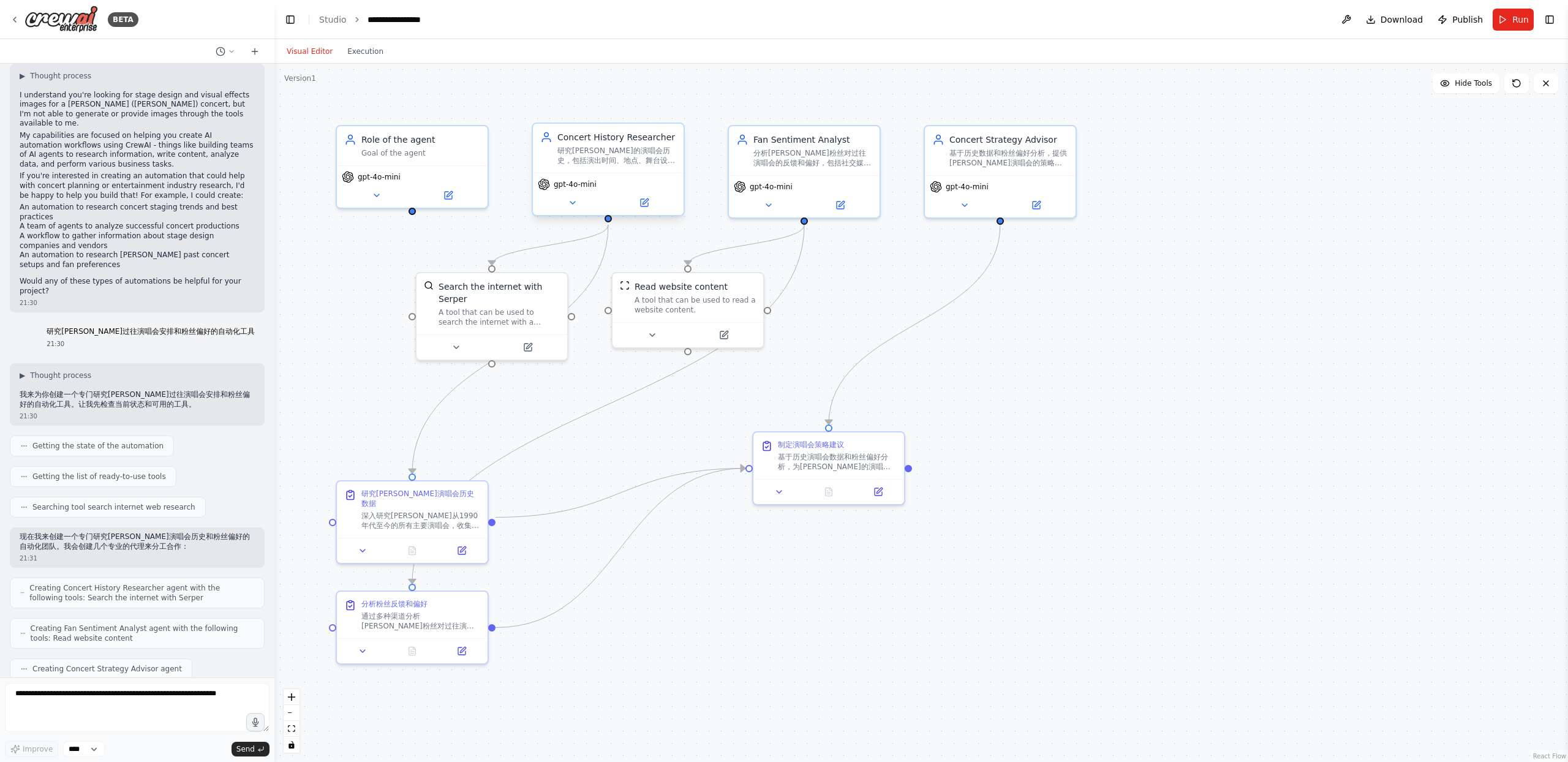
click at [577, 190] on div "gpt-4o-mini" at bounding box center [608, 194] width 151 height 42
click at [771, 181] on span "gpt-4o-mini" at bounding box center [771, 185] width 43 height 10
click at [994, 194] on div "gpt-4o-mini" at bounding box center [1000, 194] width 151 height 42
drag, startPoint x: 534, startPoint y: 291, endPoint x: 483, endPoint y: 265, distance: 57.2
click at [483, 265] on div "Search the internet with Serper" at bounding box center [444, 266] width 122 height 25
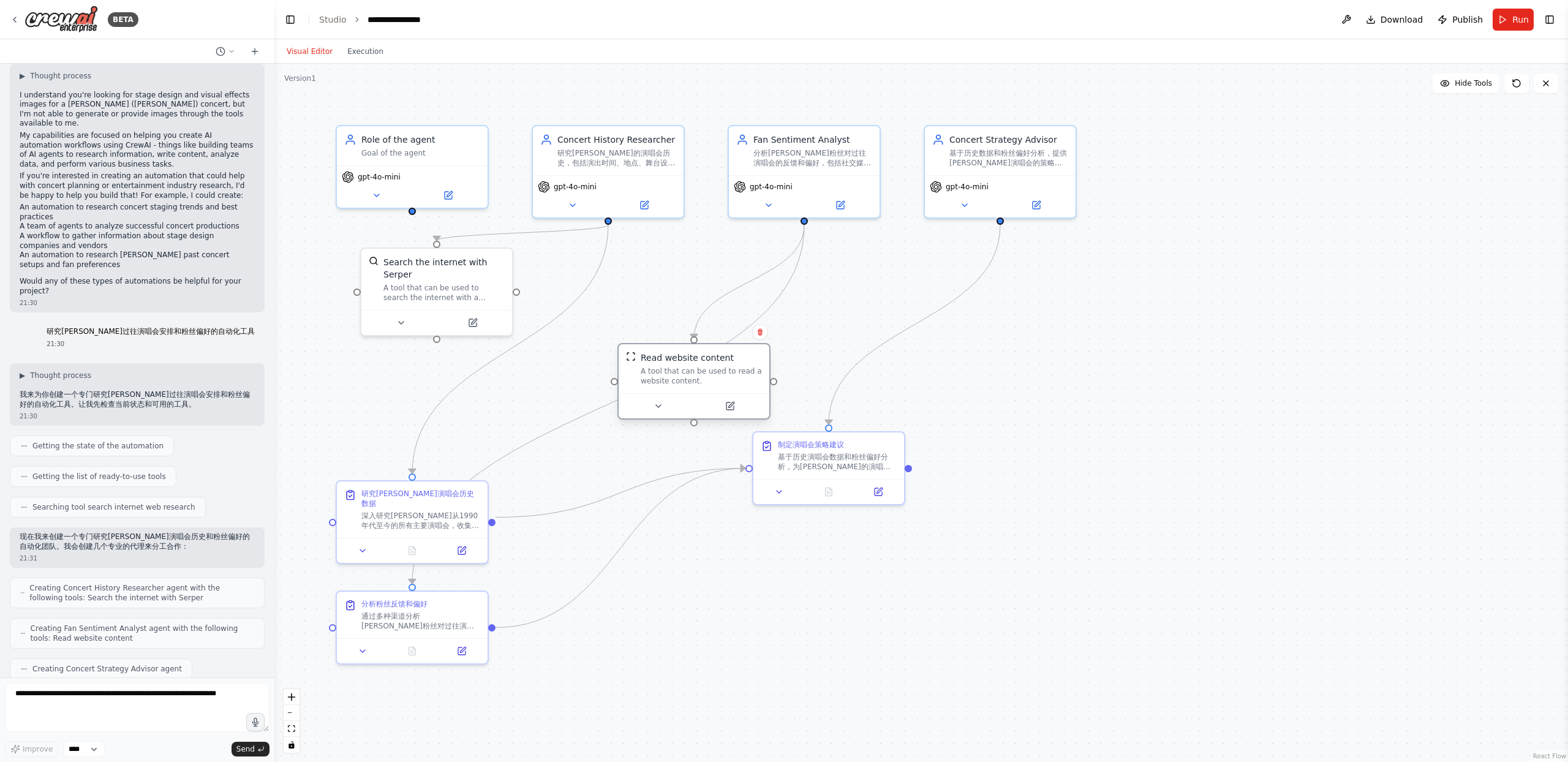
drag, startPoint x: 713, startPoint y: 289, endPoint x: 718, endPoint y: 359, distance: 70.2
click at [718, 359] on div "Read website content" at bounding box center [687, 357] width 93 height 12
drag, startPoint x: 411, startPoint y: 499, endPoint x: 464, endPoint y: 436, distance: 82.3
click at [464, 436] on div "研究陈小春演唱会历史数据 深入研究陈小春从1990年代至今的所有主要演唱会，收集以下信息： 1. 演唱会名称、日期和举办地点 2. 票房表现和观众人数 3. …" at bounding box center [470, 446] width 119 height 42
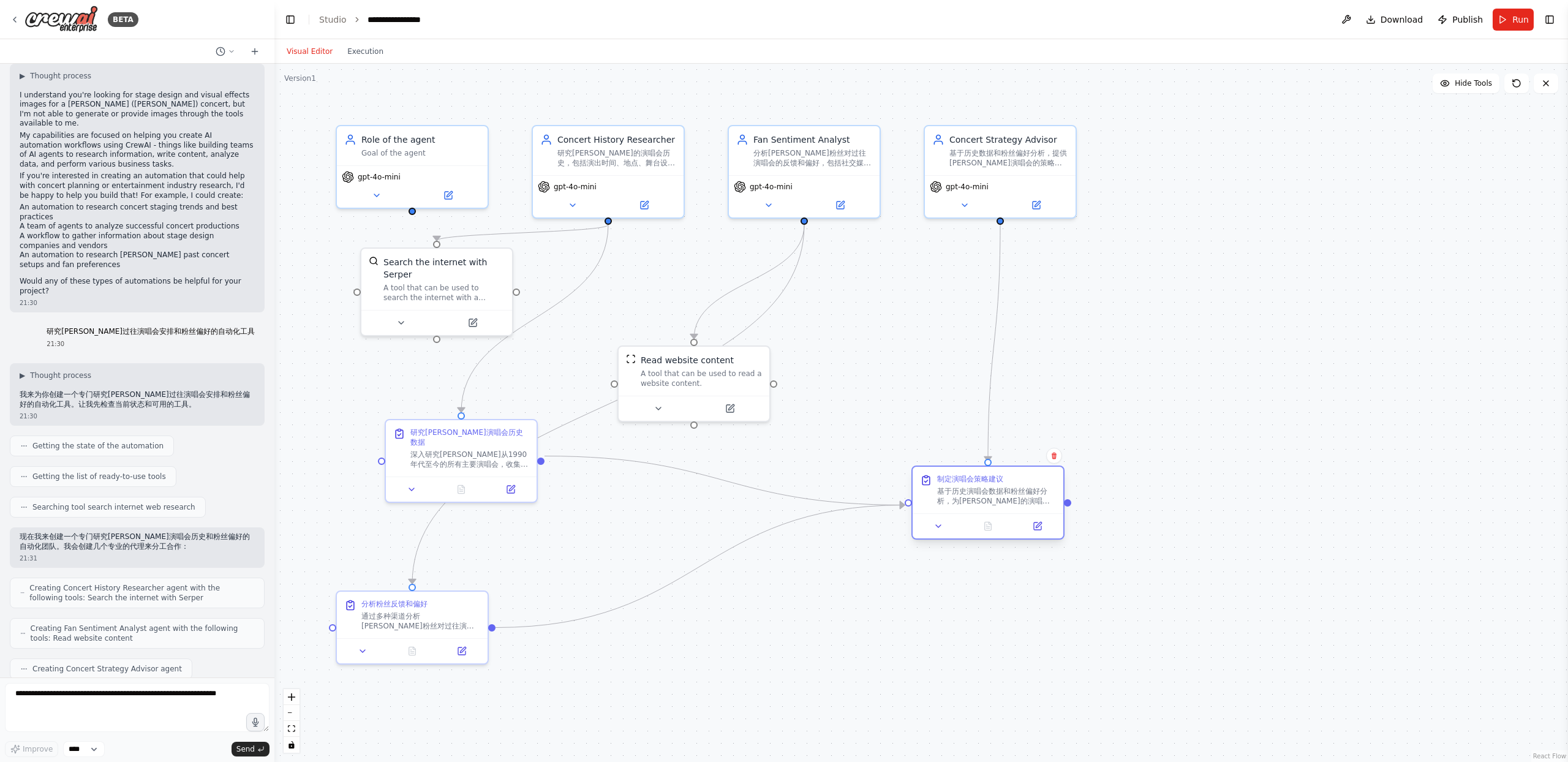
drag, startPoint x: 844, startPoint y: 478, endPoint x: 973, endPoint y: 508, distance: 132.4
click at [973, 506] on div "基于历史演唱会数据和粉丝偏好分析，为陈小春未来的演唱会制定全面的策略建议： 1. 推荐最优的曲目列表和演出顺序 2. 提出创新的舞台设计和视觉效果方案 3. …" at bounding box center [997, 496] width 119 height 20
drag, startPoint x: 687, startPoint y: 410, endPoint x: 774, endPoint y: 449, distance: 95.3
click at [845, 415] on div at bounding box center [853, 408] width 151 height 25
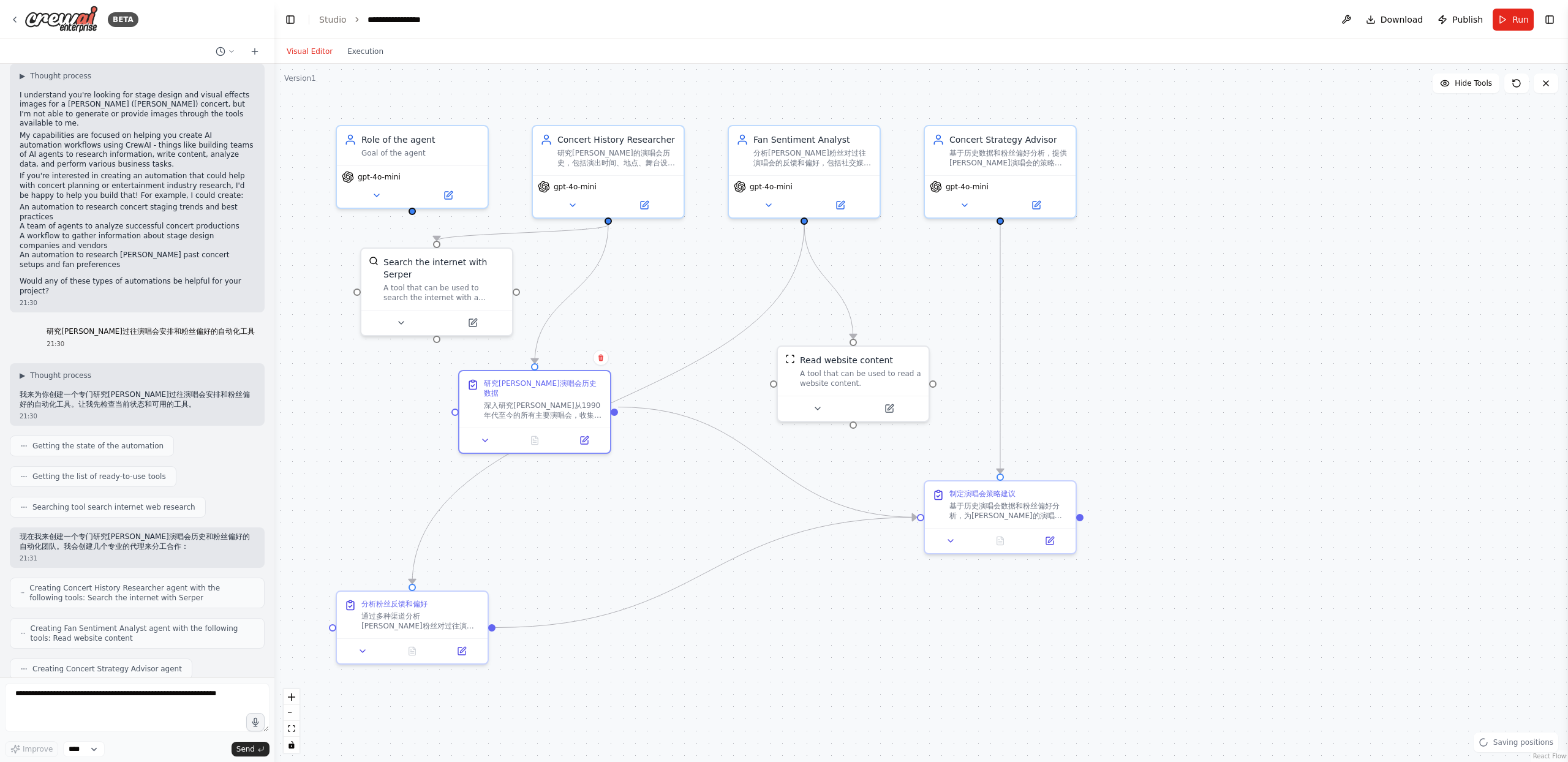
drag, startPoint x: 496, startPoint y: 460, endPoint x: 528, endPoint y: 502, distance: 52.8
click at [571, 414] on div "研究陈小春演唱会历史数据 深入研究陈小春从1990年代至今的所有主要演唱会，收集以下信息： 1. 演唱会名称、日期和举办地点 2. 票房表现和观众人数 3. …" at bounding box center [535, 399] width 151 height 56
drag, startPoint x: 446, startPoint y: 631, endPoint x: 727, endPoint y: 664, distance: 282.9
click at [727, 664] on div "分析粉丝反馈和偏好 通过多种渠道分析陈小春粉丝对过往演唱会的反馈： 1. 搜索微博、豆瓣、贴吧等中文平台的演唱会相关讨论 2. 分析粉丝对不同演出的评价和建议…" at bounding box center [694, 649] width 151 height 46
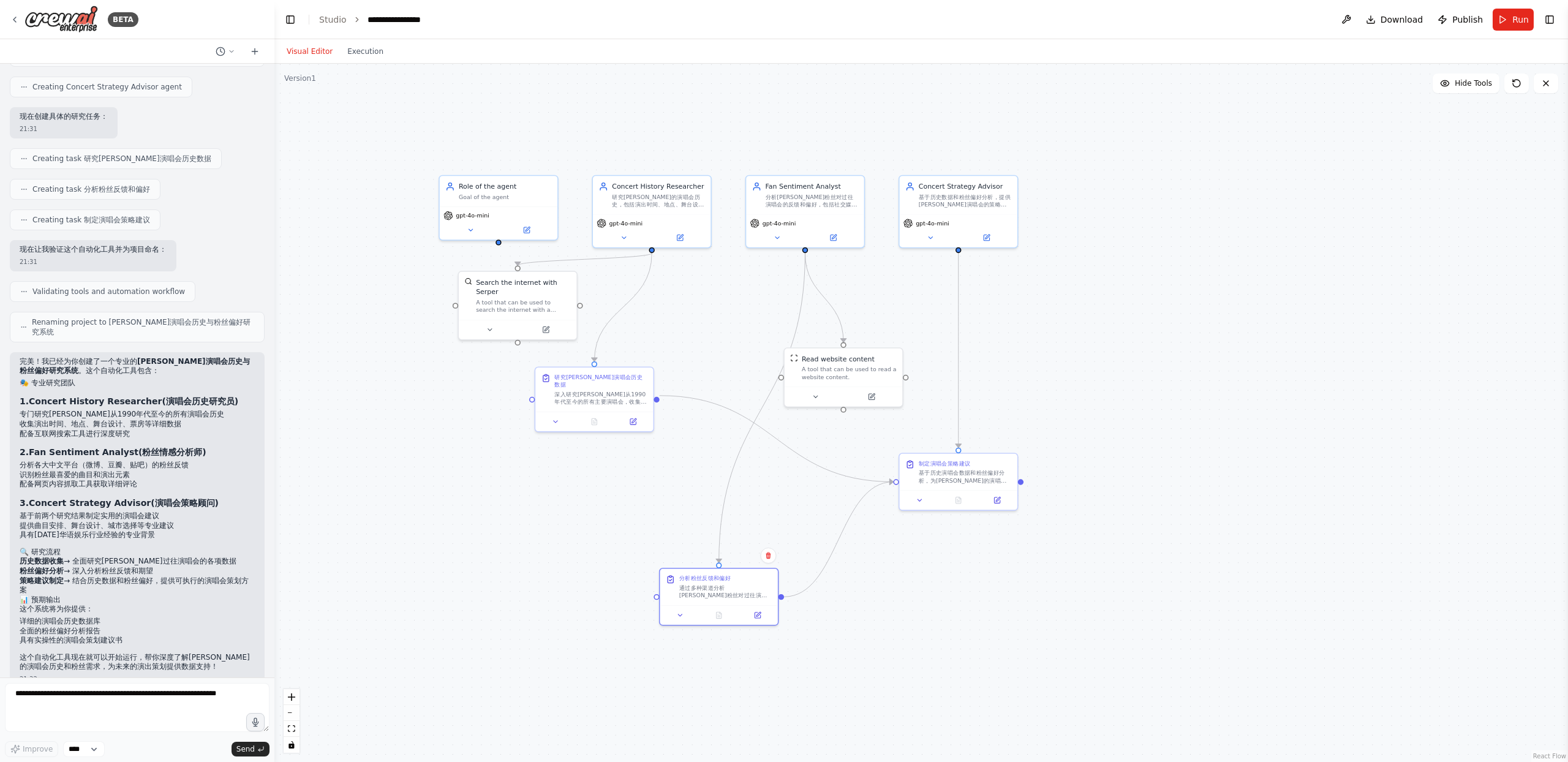
scroll to position [633, 0]
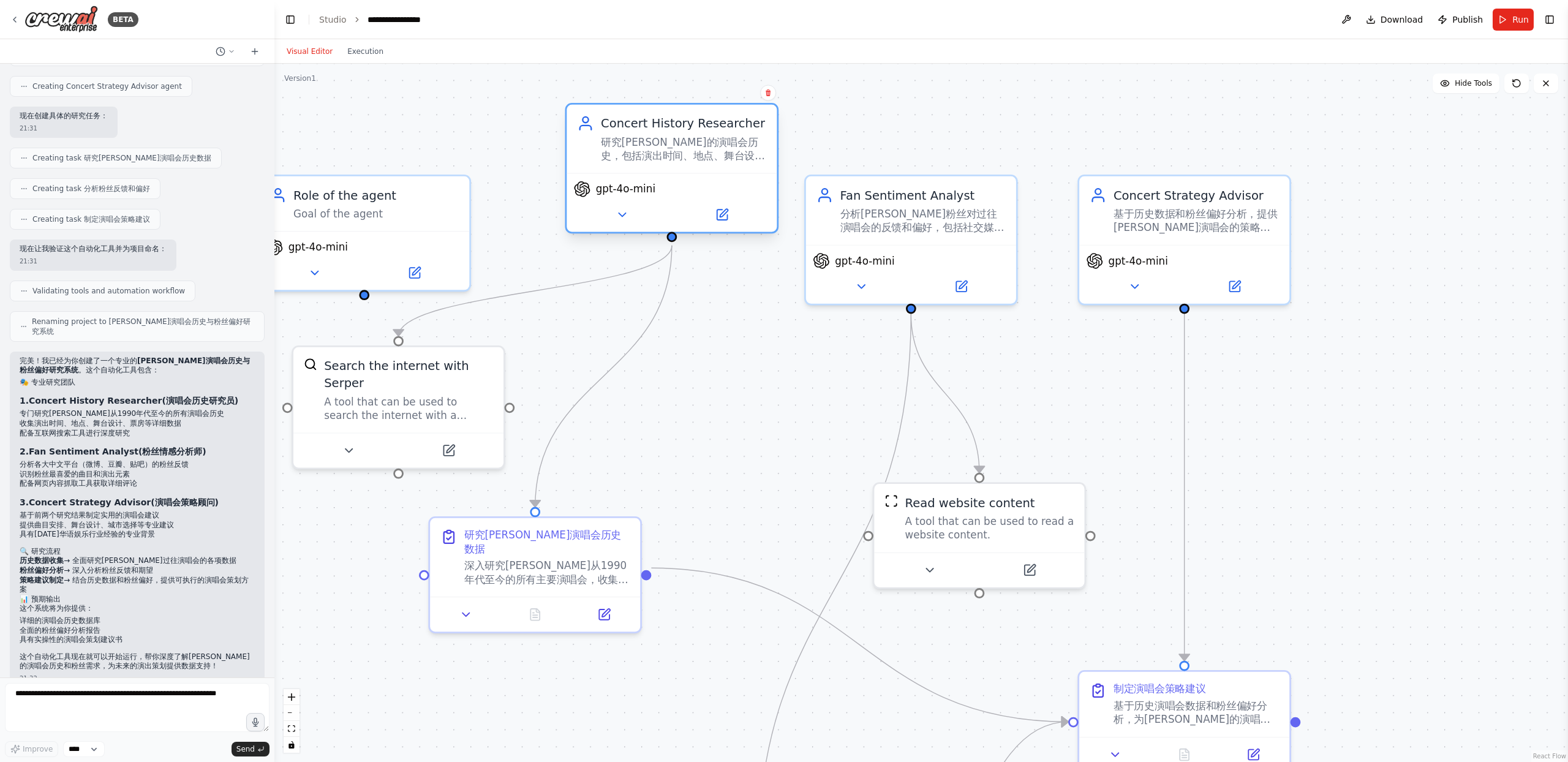
drag, startPoint x: 661, startPoint y: 188, endPoint x: 651, endPoint y: 141, distance: 48.1
click at [693, 122] on div "Concert History Researcher" at bounding box center [683, 123] width 166 height 17
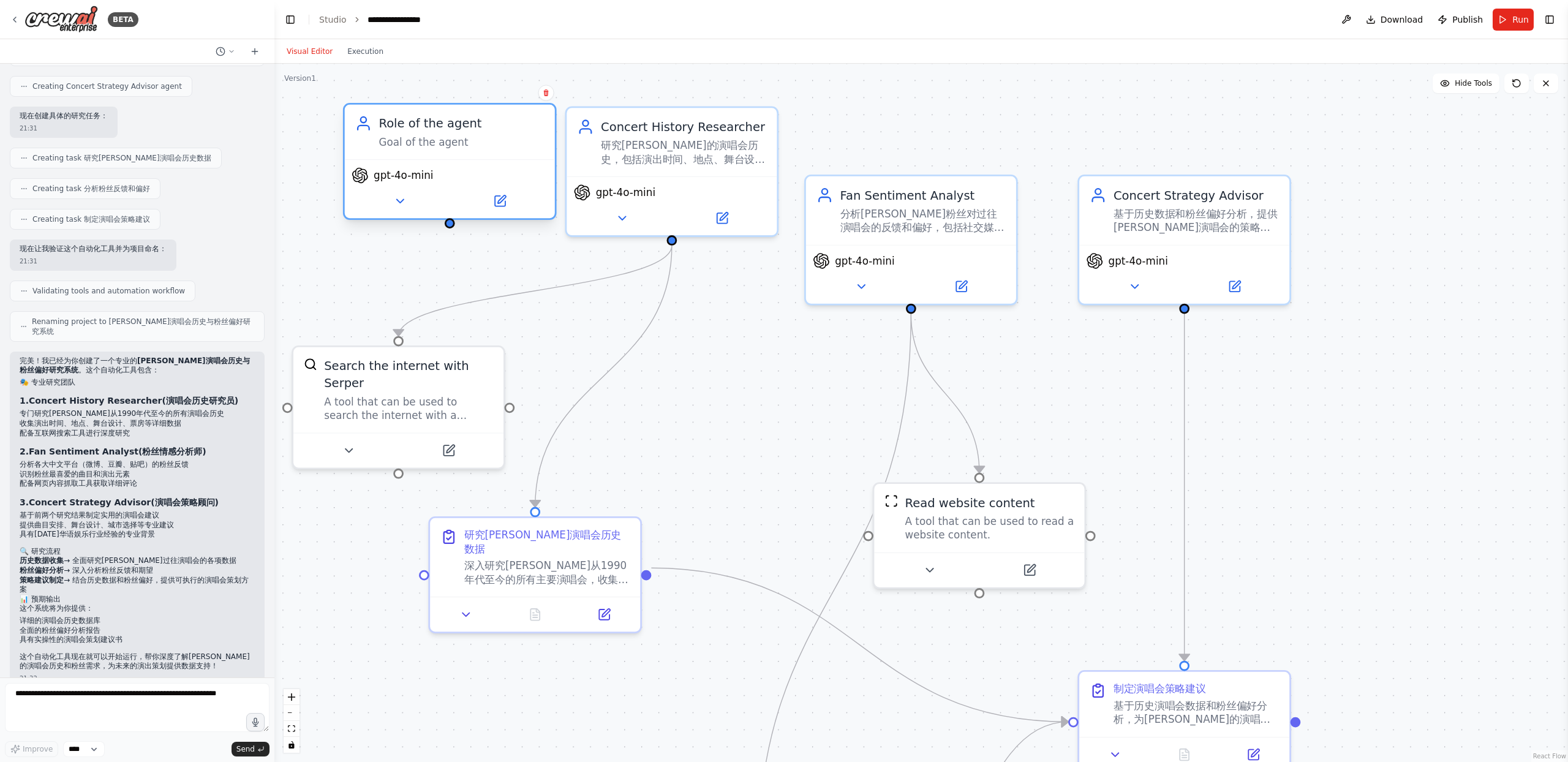
drag, startPoint x: 395, startPoint y: 240, endPoint x: 468, endPoint y: 177, distance: 96.4
click at [468, 177] on div "gpt-4o-mini" at bounding box center [450, 176] width 197 height 17
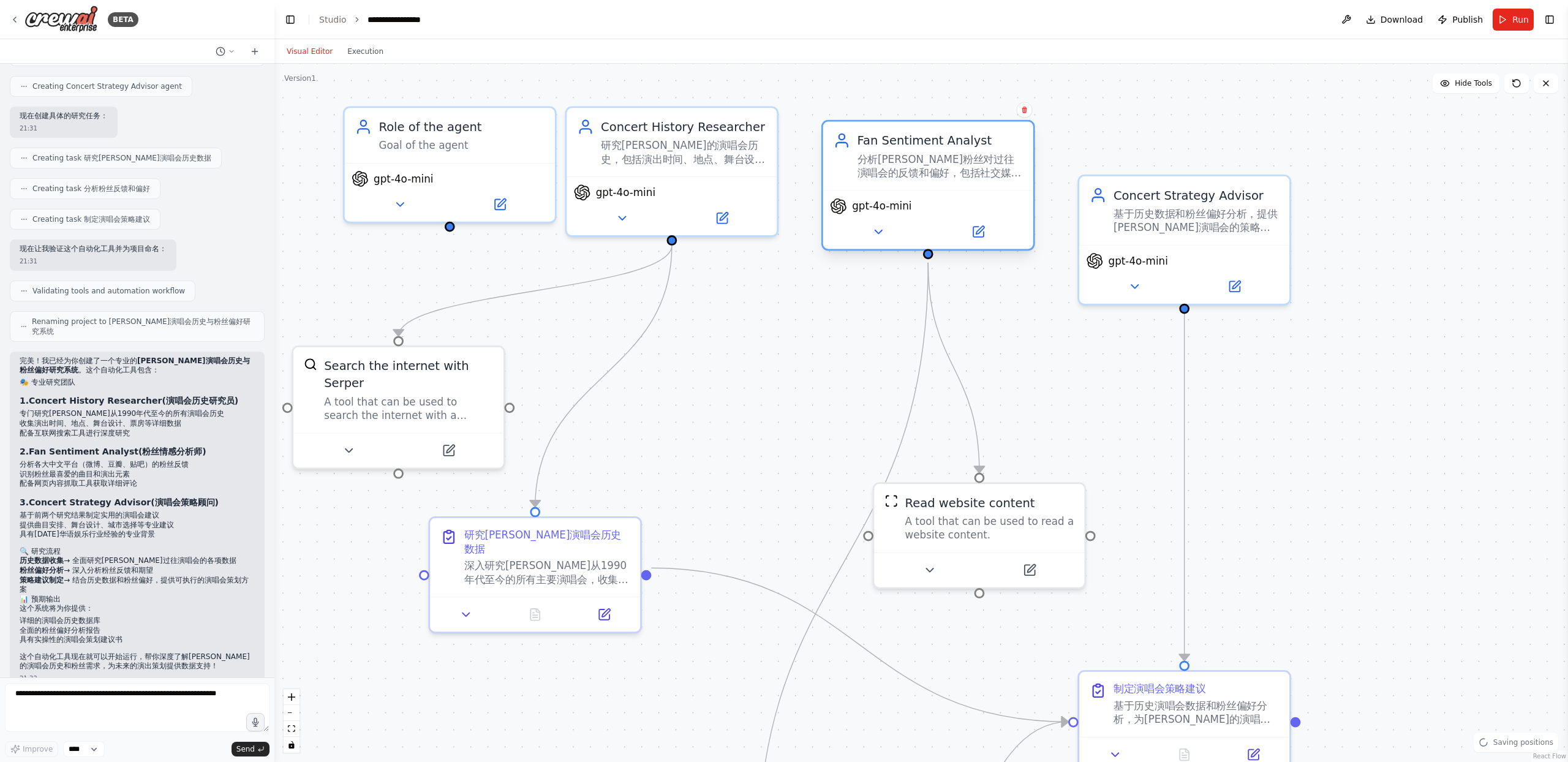
drag, startPoint x: 961, startPoint y: 264, endPoint x: 977, endPoint y: 210, distance: 56.3
click at [977, 210] on div "gpt-4o-mini" at bounding box center [928, 206] width 197 height 17
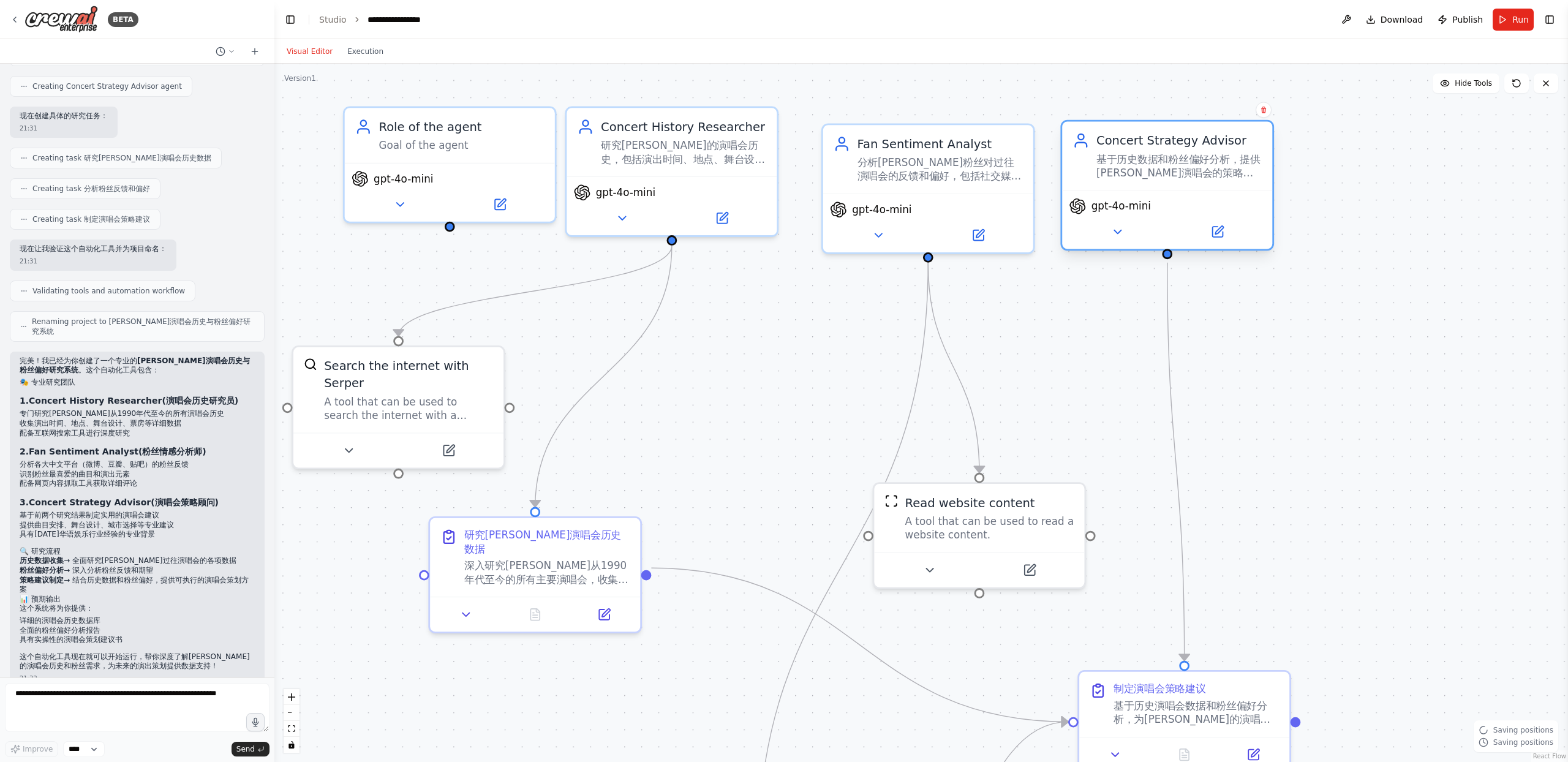
drag, startPoint x: 1172, startPoint y: 223, endPoint x: 1162, endPoint y: 173, distance: 51.0
click at [1162, 173] on div "基于历史数据和粉丝偏好分析，提供陈小春未来演唱会的策略建议，包括最佳曲目选择、舞台设计方向、演出城市推荐等实用建议" at bounding box center [1179, 166] width 166 height 27
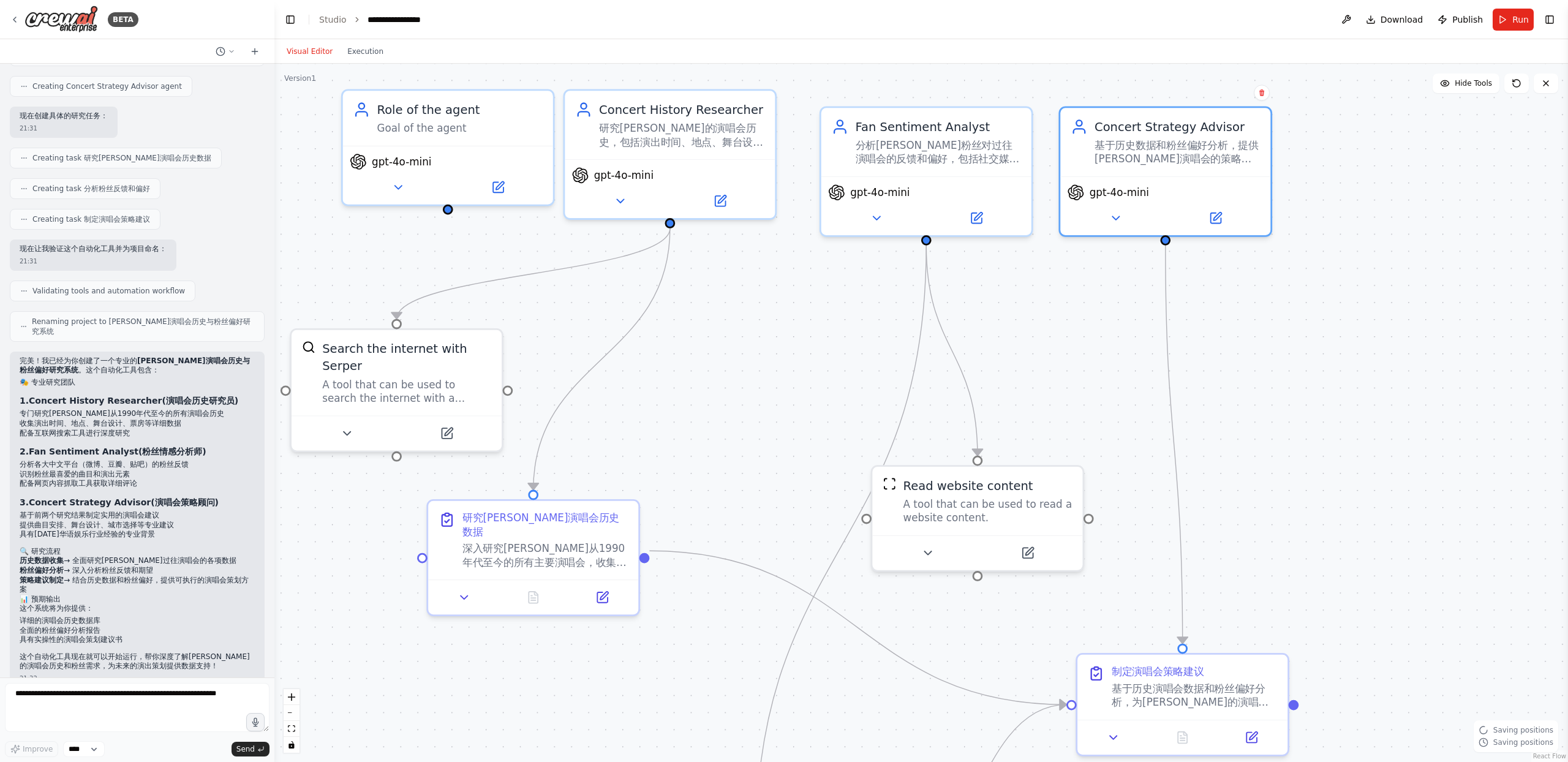
drag, startPoint x: 1071, startPoint y: 348, endPoint x: 1025, endPoint y: 302, distance: 65.1
click at [1025, 302] on div ".deletable-edge-delete-btn { width: 20px; height: 20px; border: 0px solid #ffff…" at bounding box center [921, 412] width 1294 height 698
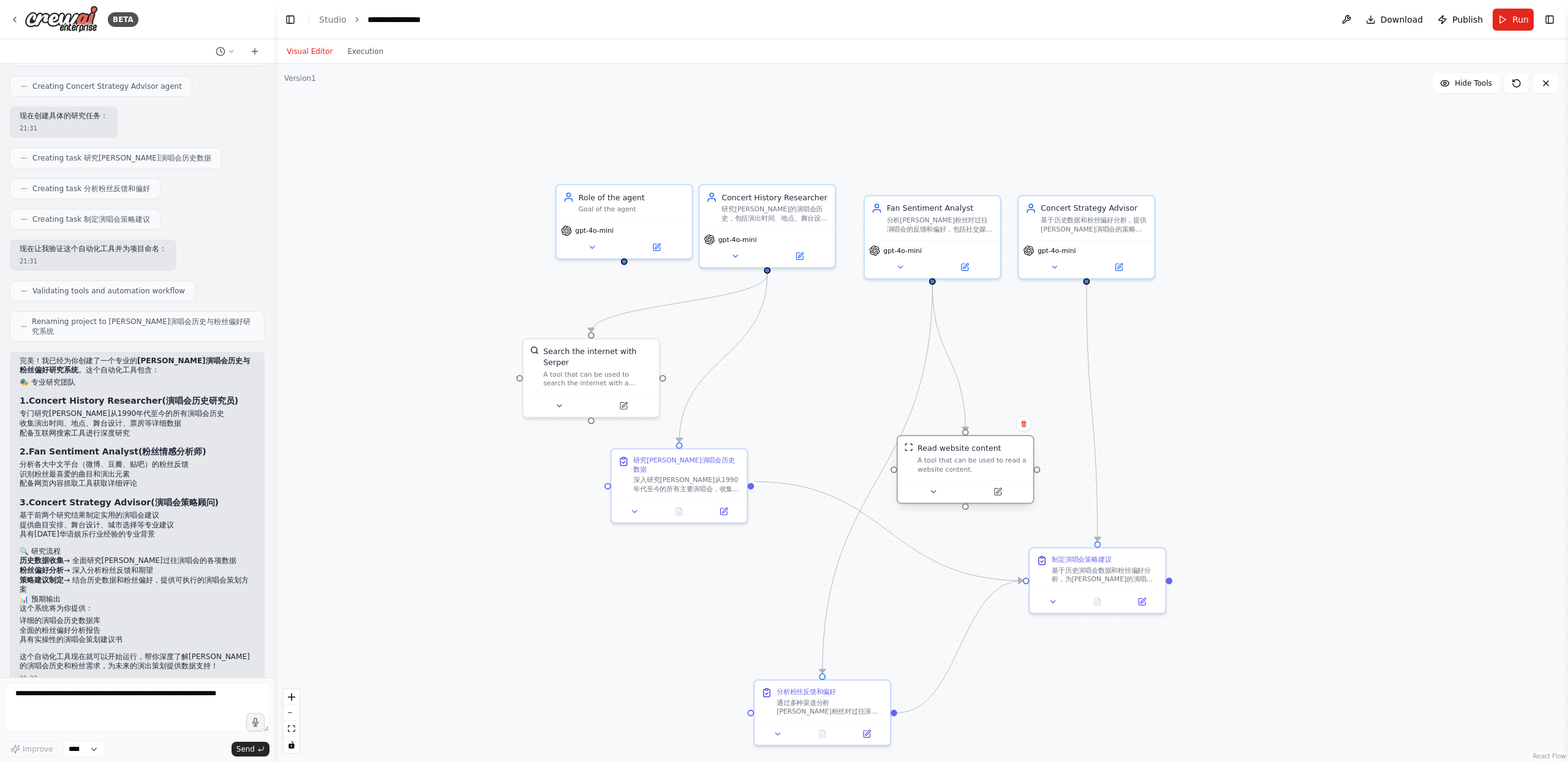
drag, startPoint x: 1003, startPoint y: 468, endPoint x: 1001, endPoint y: 483, distance: 15.1
click at [1001, 483] on div at bounding box center [965, 491] width 135 height 22
click at [745, 570] on div ".deletable-edge-delete-btn { width: 20px; height: 20px; border: 0px solid #ffff…" at bounding box center [921, 412] width 1294 height 698
drag, startPoint x: 843, startPoint y: 459, endPoint x: 742, endPoint y: 475, distance: 102.3
click at [842, 458] on div ".deletable-edge-delete-btn { width: 20px; height: 20px; border: 0px solid #ffff…" at bounding box center [921, 412] width 1294 height 698
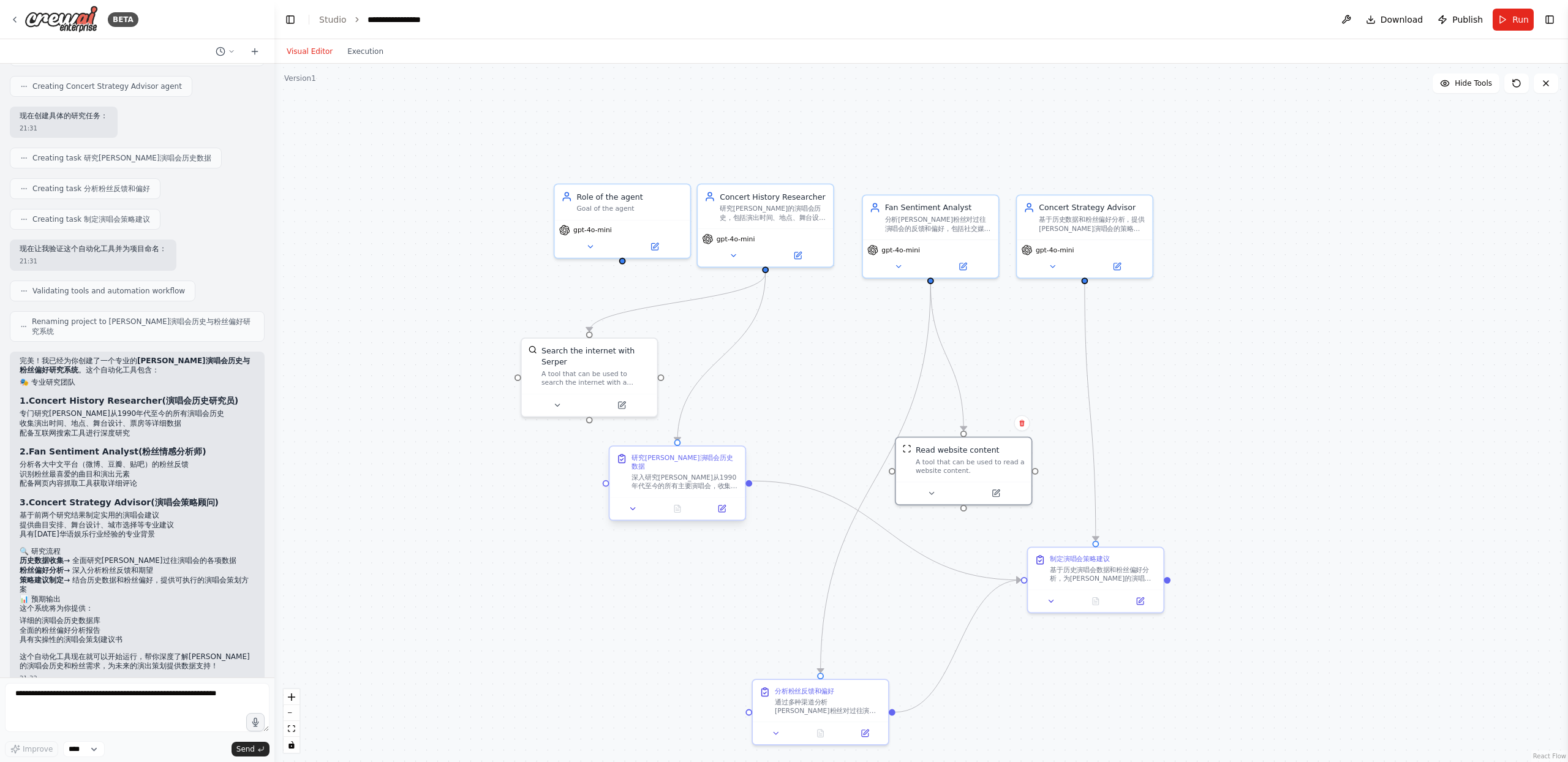
click at [652, 502] on div at bounding box center [678, 509] width 127 height 14
drag, startPoint x: 616, startPoint y: 205, endPoint x: 512, endPoint y: 194, distance: 104.6
click at [484, 202] on div "Goal of the agent" at bounding box center [497, 206] width 106 height 9
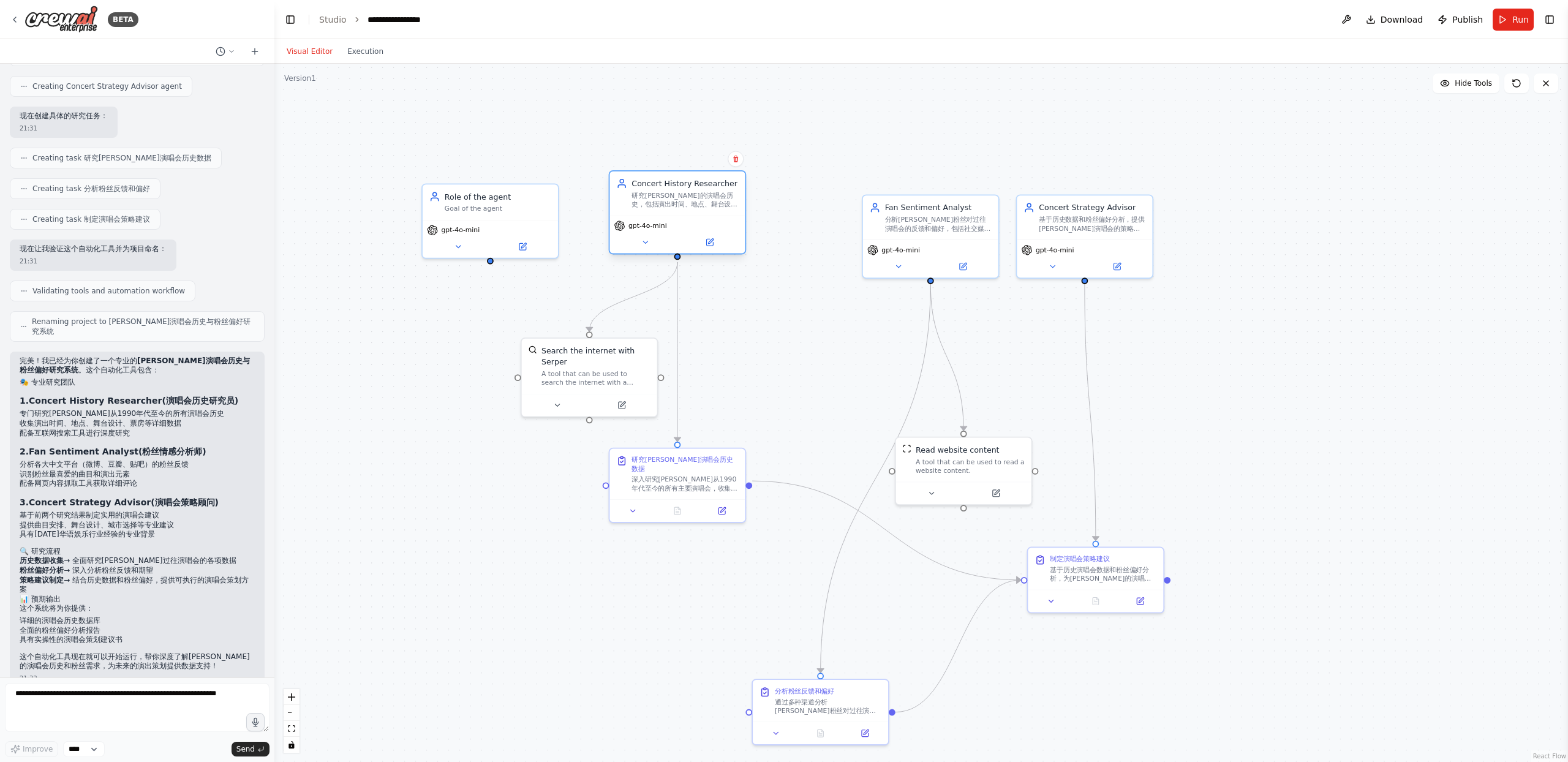
drag, startPoint x: 738, startPoint y: 208, endPoint x: 651, endPoint y: 188, distance: 89.3
click at [651, 191] on div "研究陈小春的演唱会历史，包括演出时间、地点、舞台设计、曲目安排、票房表现等详细信息，为演唱会策划提供历史数据支持" at bounding box center [684, 200] width 106 height 18
drag, startPoint x: 594, startPoint y: 360, endPoint x: 538, endPoint y: 363, distance: 56.1
click at [541, 363] on div "Search the internet with Serper" at bounding box center [596, 354] width 109 height 22
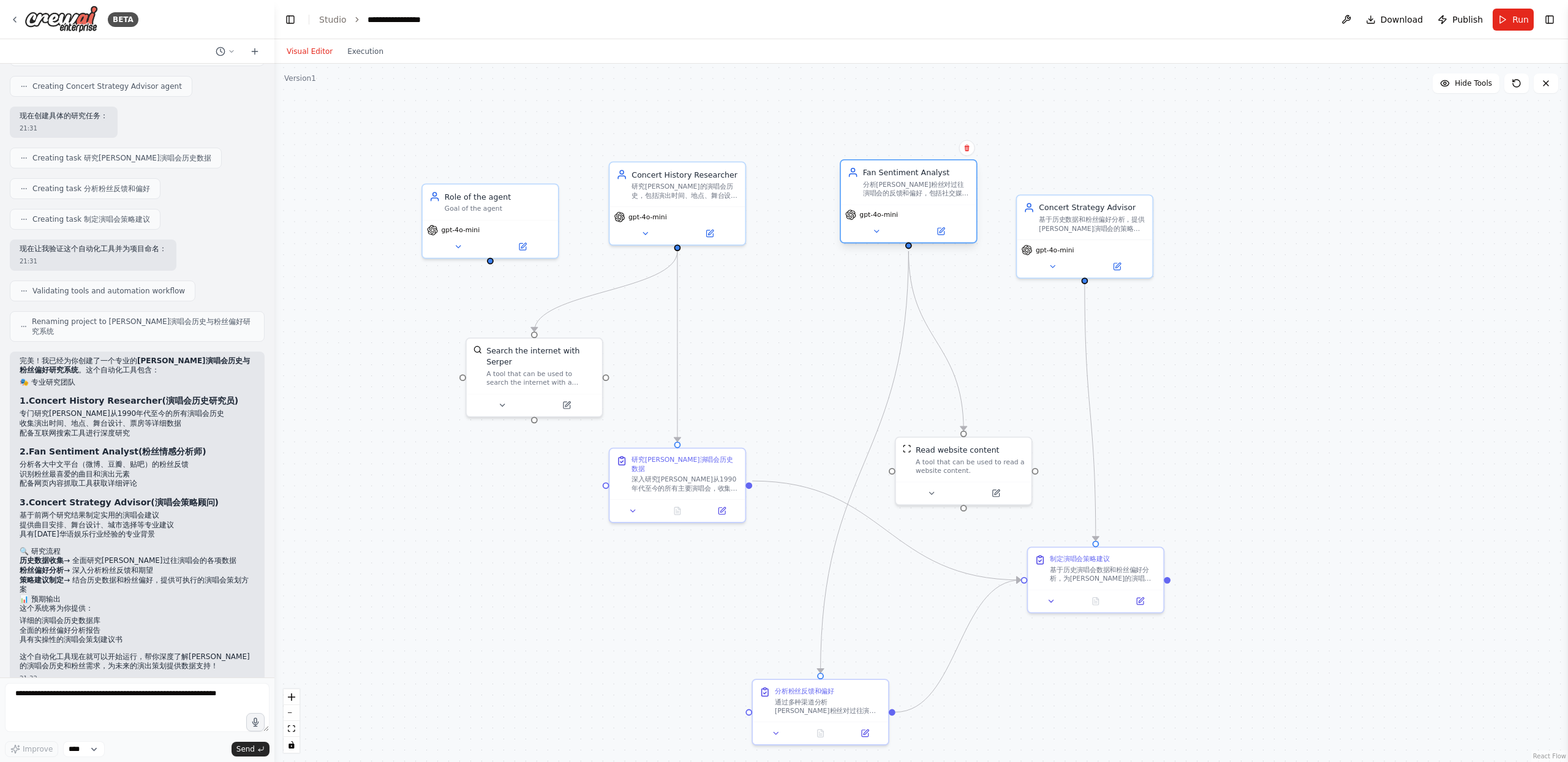
drag, startPoint x: 954, startPoint y: 250, endPoint x: 927, endPoint y: 216, distance: 43.4
click at [927, 214] on div "gpt-4o-mini" at bounding box center [909, 214] width 127 height 11
drag, startPoint x: 989, startPoint y: 488, endPoint x: 1012, endPoint y: 473, distance: 27.5
click at [1012, 473] on button at bounding box center [1018, 480] width 62 height 14
drag, startPoint x: 893, startPoint y: 176, endPoint x: 928, endPoint y: 177, distance: 35.0
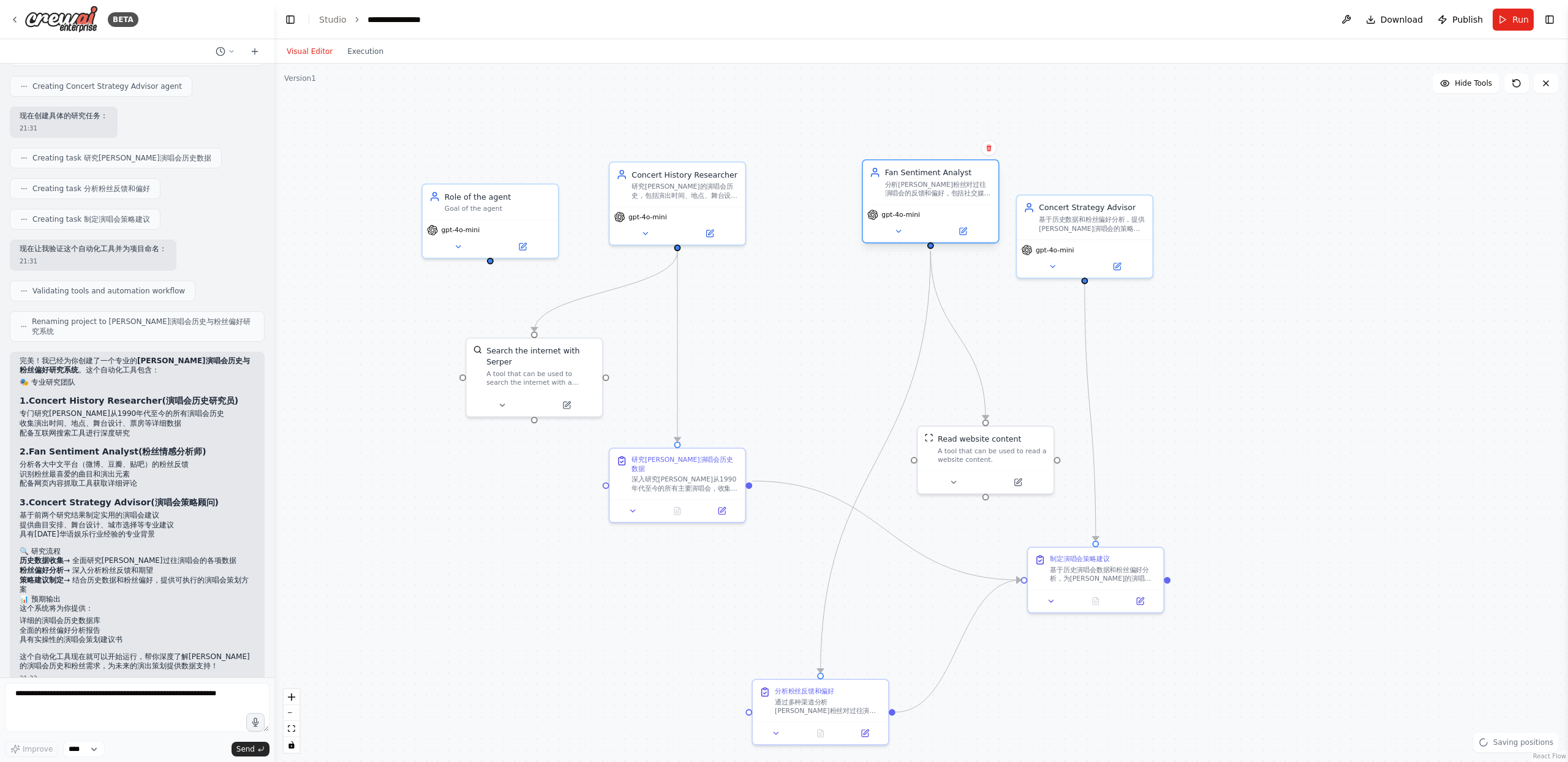
click at [927, 177] on div "Fan Sentiment Analyst" at bounding box center [938, 172] width 106 height 11
drag, startPoint x: 1105, startPoint y: 216, endPoint x: 1158, endPoint y: 197, distance: 56.3
click at [1158, 197] on div "基于历史数据和粉丝偏好分析，提供陈小春未来演唱会的策略建议，包括最佳曲目选择、舞台设计方向、演出城市推荐等实用建议" at bounding box center [1147, 200] width 106 height 18
drag, startPoint x: 1055, startPoint y: 444, endPoint x: 848, endPoint y: 388, distance: 214.4
click at [848, 388] on button at bounding box center [841, 391] width 62 height 14
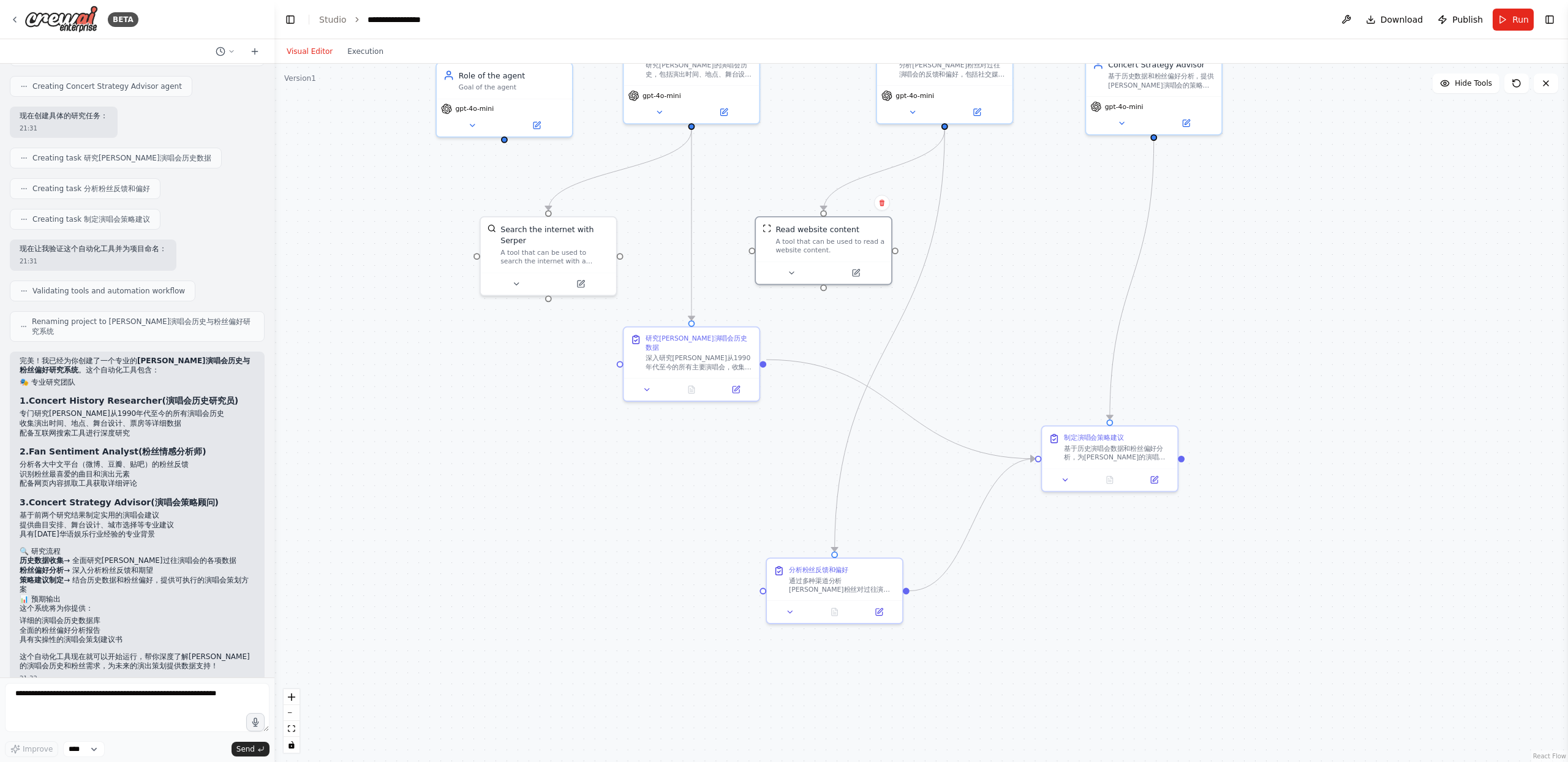
drag, startPoint x: 1029, startPoint y: 444, endPoint x: 1037, endPoint y: 354, distance: 90.4
click at [1042, 323] on div ".deletable-edge-delete-btn { width: 20px; height: 20px; border: 0px solid #ffff…" at bounding box center [921, 412] width 1294 height 698
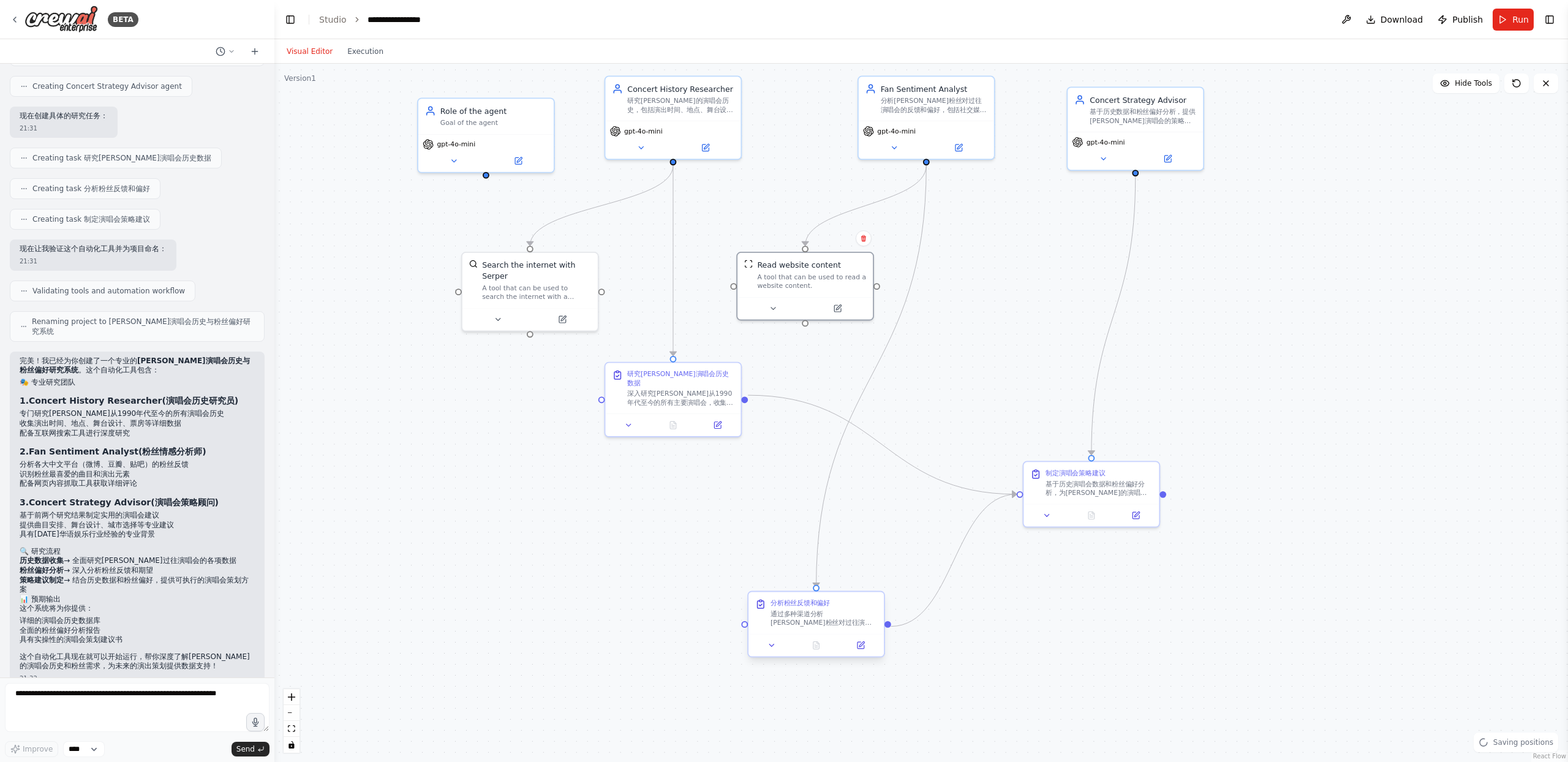
drag, startPoint x: 876, startPoint y: 555, endPoint x: 771, endPoint y: 629, distance: 128.5
click at [771, 629] on div ".deletable-edge-delete-btn { width: 20px; height: 20px; border: 0px solid #ffff…" at bounding box center [921, 412] width 1294 height 698
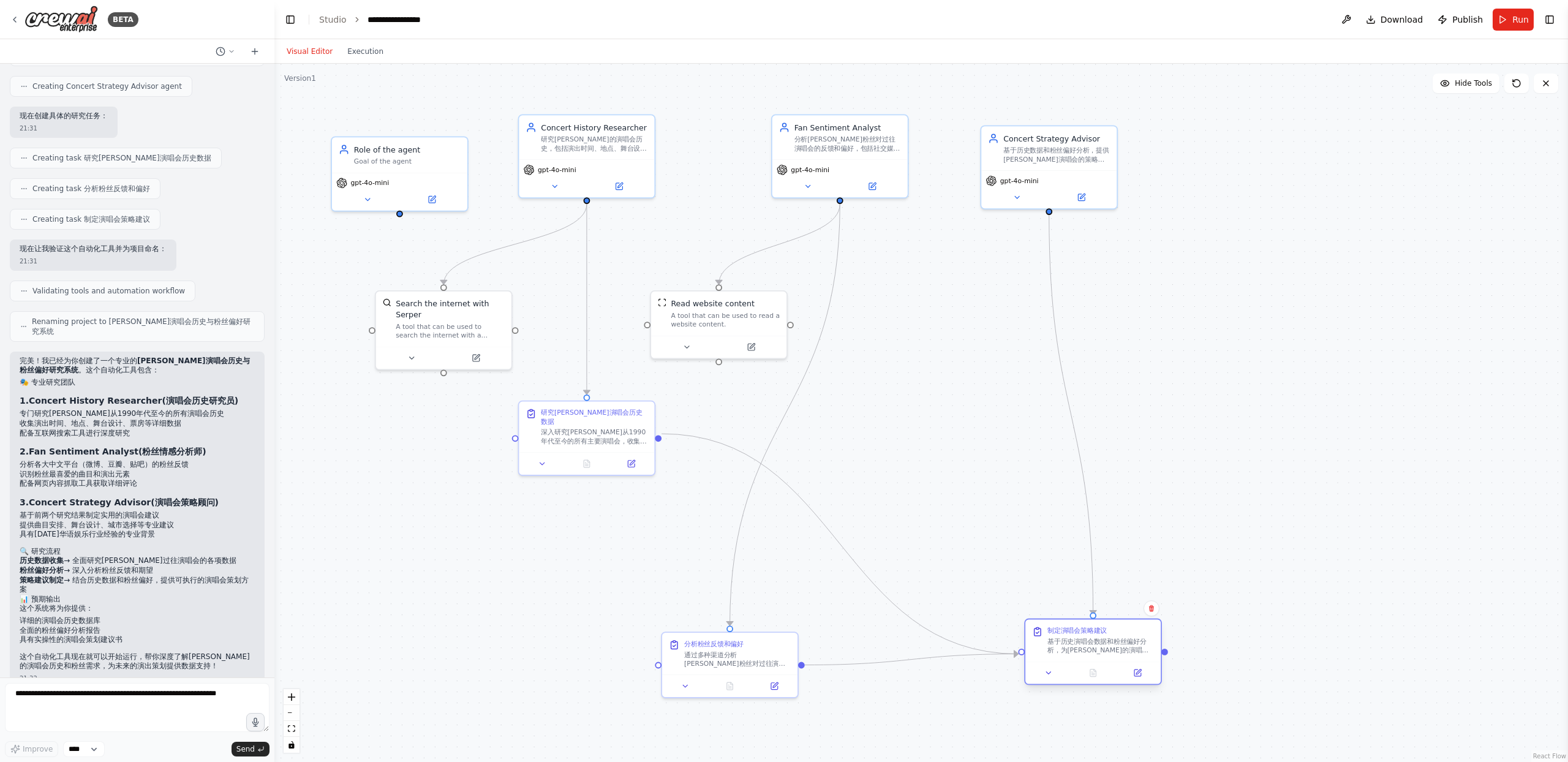
drag, startPoint x: 1021, startPoint y: 520, endPoint x: 1116, endPoint y: 631, distance: 146.1
click at [1114, 635] on div "制定演唱会策略建议 基于历史演唱会数据和粉丝偏好分析，为陈小春未来的演唱会制定全面的策略建议： 1. 推荐最优的曲目列表和演出顺序 2. 提出创新的舞台设计和…" at bounding box center [1100, 640] width 106 height 29
drag, startPoint x: 741, startPoint y: 653, endPoint x: 909, endPoint y: 437, distance: 273.6
click at [909, 437] on div "通过多种渠道分析陈小春粉丝对过往演唱会的反馈： 1. 搜索微博、豆瓣、贴吧等中文平台的演唱会相关讨论 2. 分析粉丝对不同演出的评价和建议 3. 识别粉丝最期…" at bounding box center [903, 436] width 106 height 18
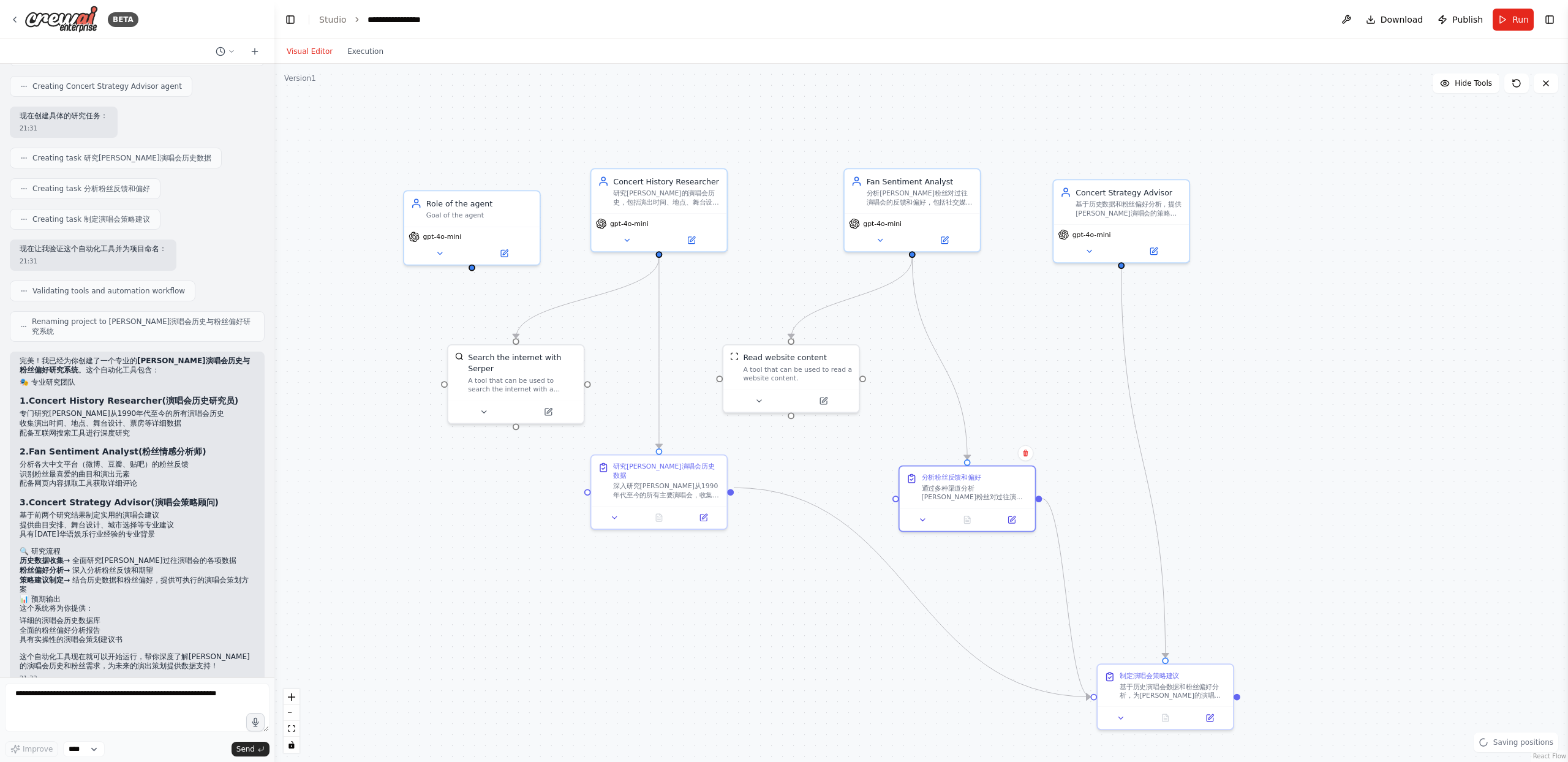
drag, startPoint x: 741, startPoint y: 500, endPoint x: 814, endPoint y: 554, distance: 90.8
click at [814, 554] on div ".deletable-edge-delete-btn { width: 20px; height: 20px; border: 0px solid #ffff…" at bounding box center [921, 412] width 1294 height 698
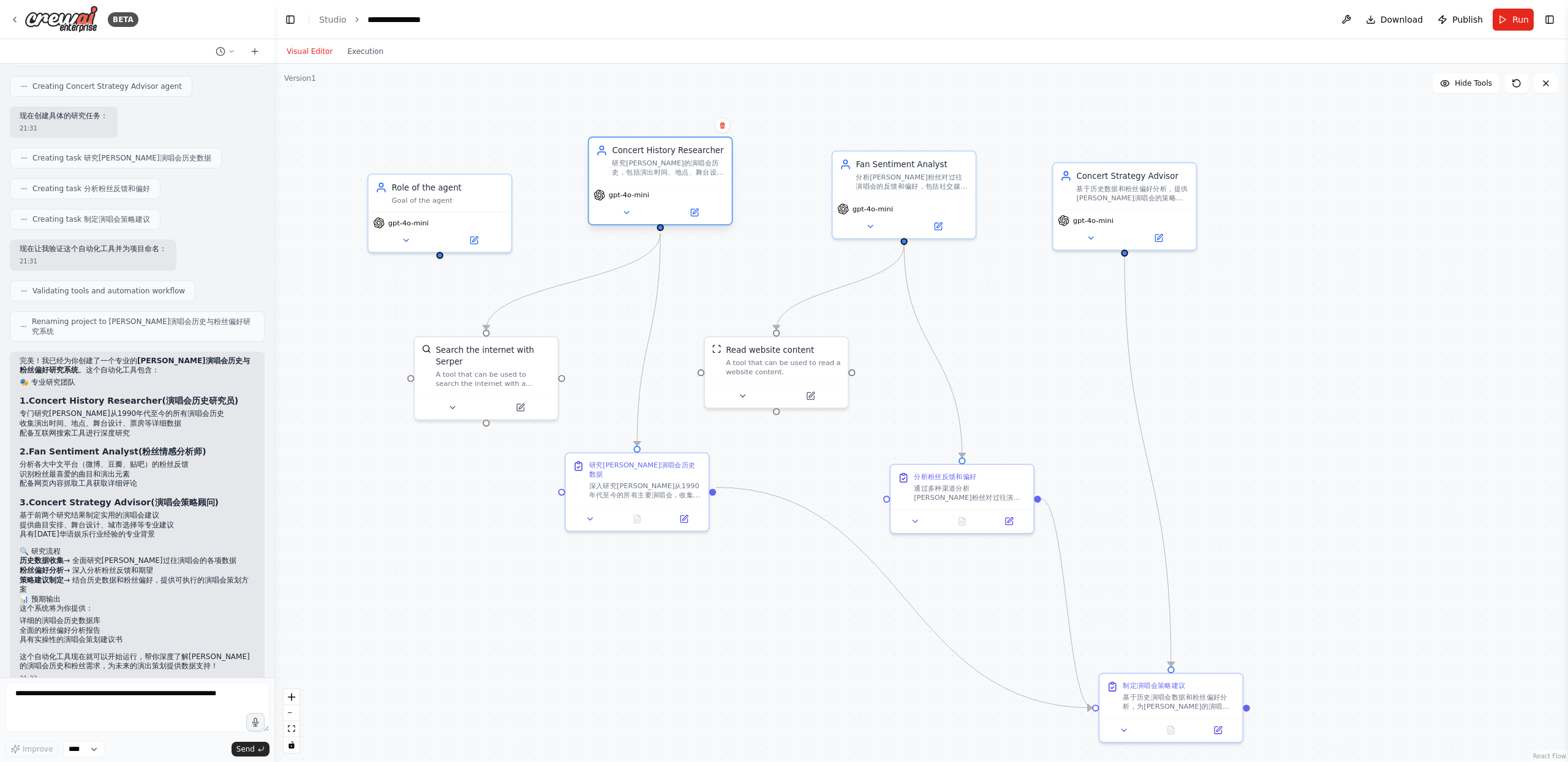
drag, startPoint x: 684, startPoint y: 149, endPoint x: 675, endPoint y: 157, distance: 12.0
click at [675, 157] on div "Concert History Researcher 研究陈小春的演唱会历史，包括演出时间、地点、舞台设计、曲目安排、票房表现等详细信息，为演唱会策划提供历史…" at bounding box center [668, 161] width 113 height 33
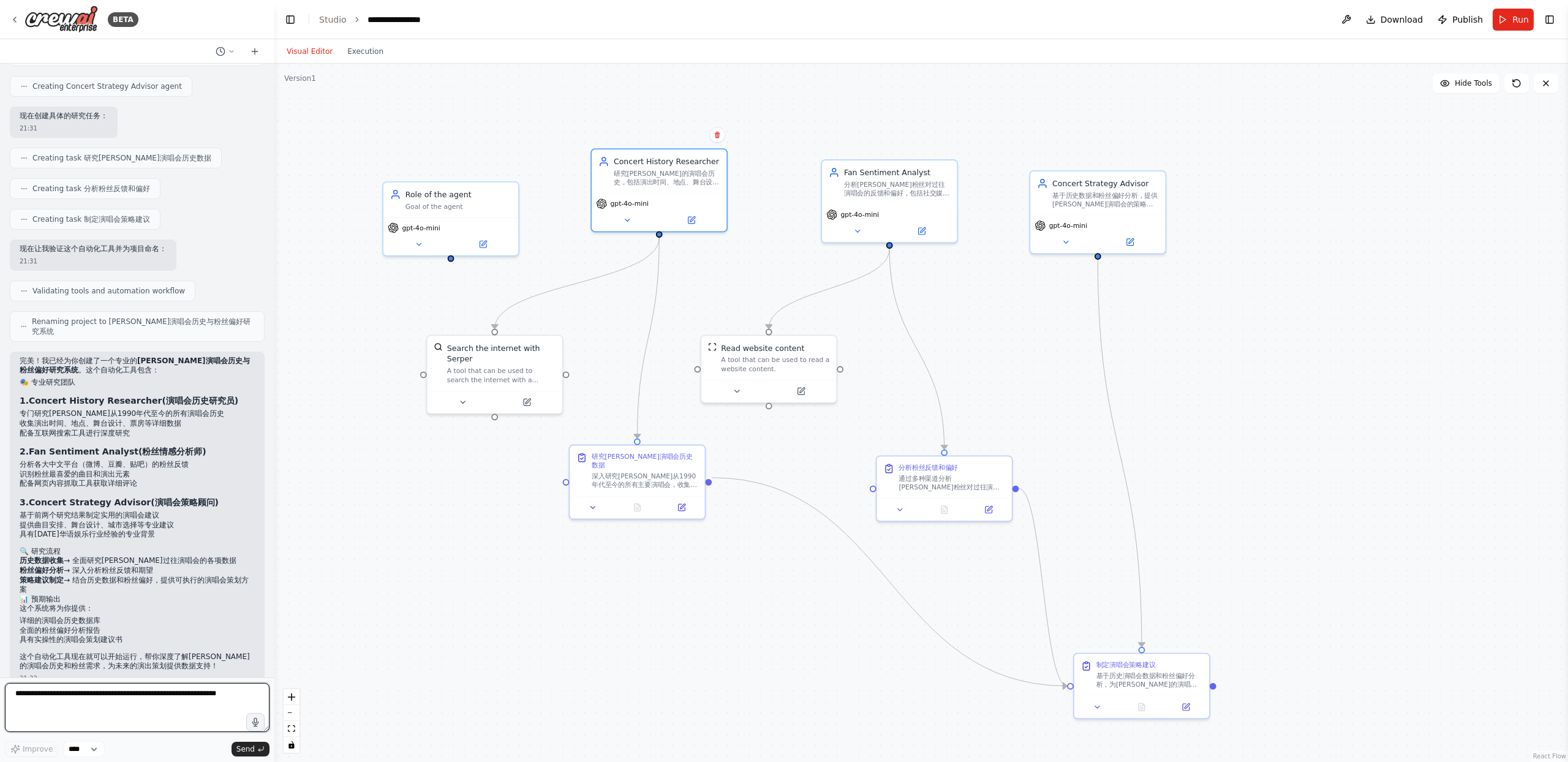
click at [59, 706] on textarea at bounding box center [138, 707] width 265 height 49
click at [10, 20] on icon at bounding box center [15, 20] width 10 height 10
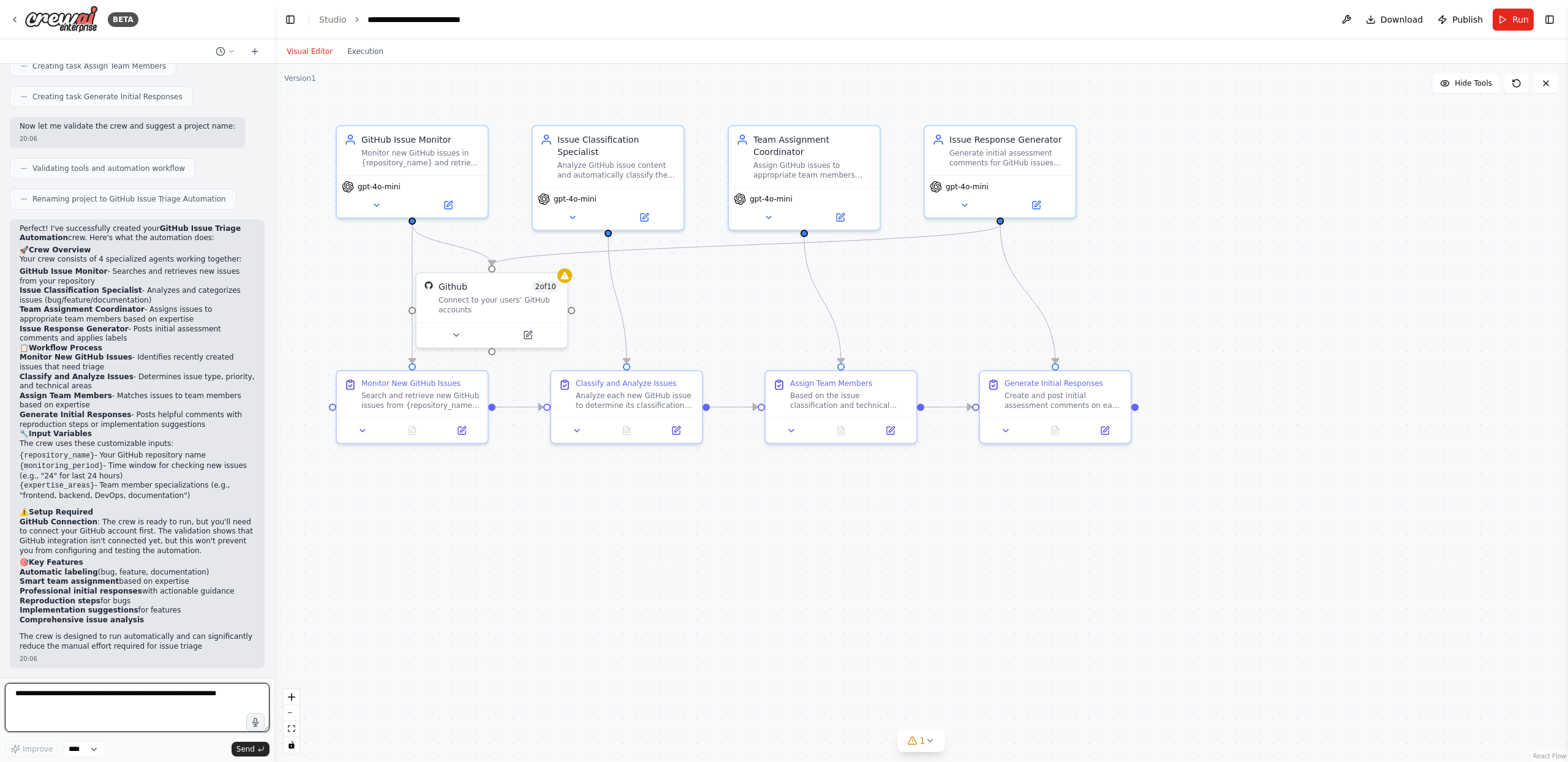
scroll to position [899, 0]
